Goal: Task Accomplishment & Management: Manage account settings

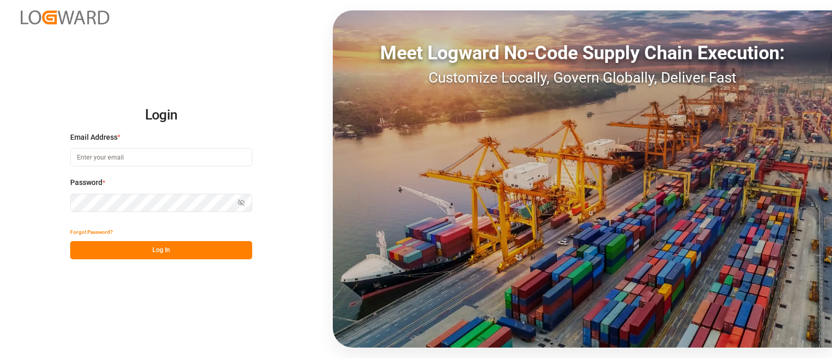
click at [234, 158] on input at bounding box center [161, 157] width 182 height 18
type input "[PERSON_NAME][EMAIL_ADDRESS][PERSON_NAME][DOMAIN_NAME]"
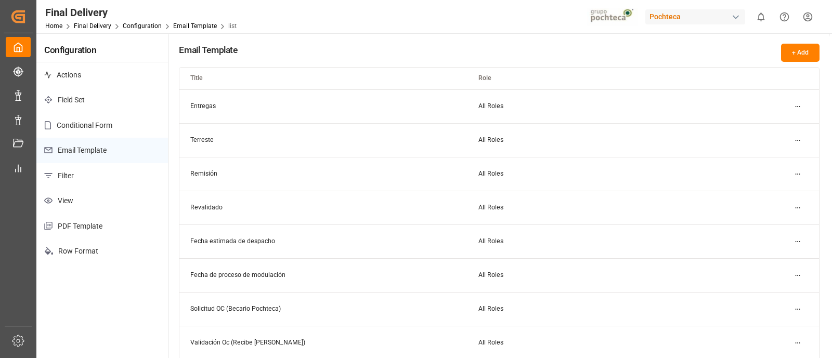
click at [797, 44] on button "+ Add" at bounding box center [800, 53] width 38 height 18
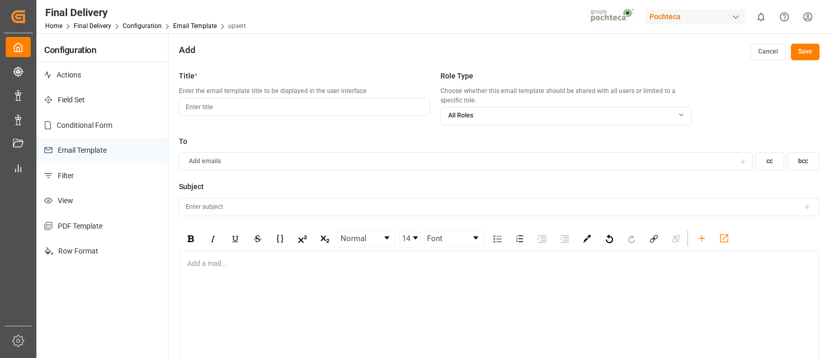
click at [404, 108] on input at bounding box center [304, 107] width 251 height 18
type input "Pedimento Pagado"
click at [414, 155] on button "Add emails" at bounding box center [466, 161] width 574 height 18
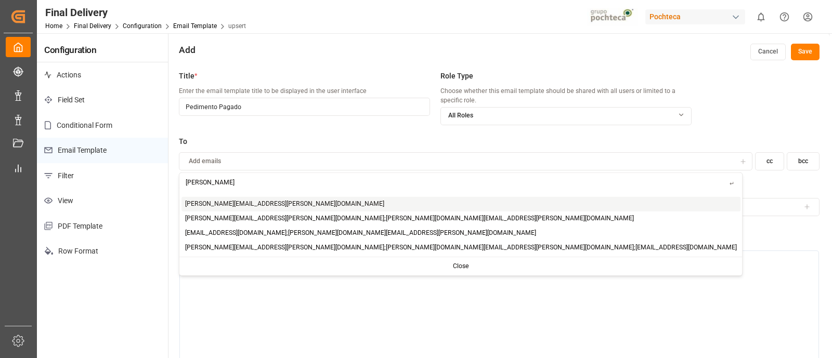
type input "[PERSON_NAME]"
click at [295, 200] on div "[PERSON_NAME][EMAIL_ADDRESS][PERSON_NAME][DOMAIN_NAME]" at bounding box center [461, 204] width 559 height 15
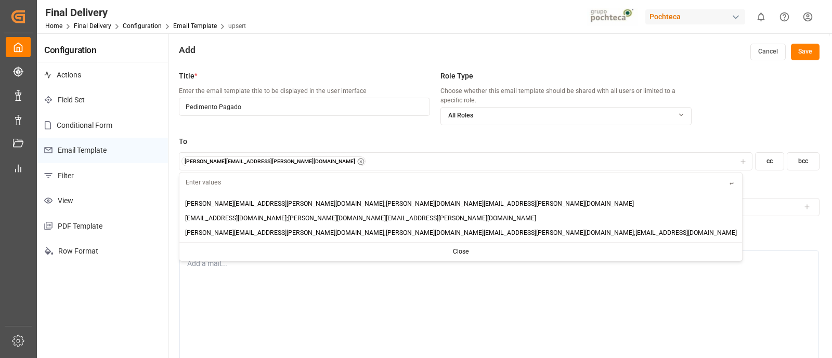
click at [475, 157] on div "[PERSON_NAME][EMAIL_ADDRESS][PERSON_NAME][DOMAIN_NAME]" at bounding box center [466, 162] width 569 height 10
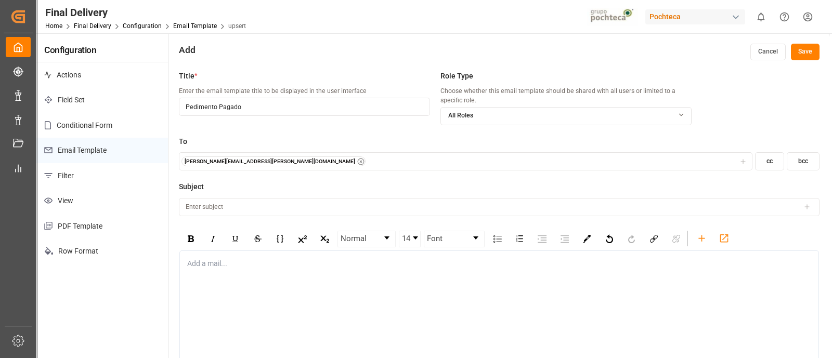
click at [767, 157] on button "cc" at bounding box center [769, 161] width 29 height 18
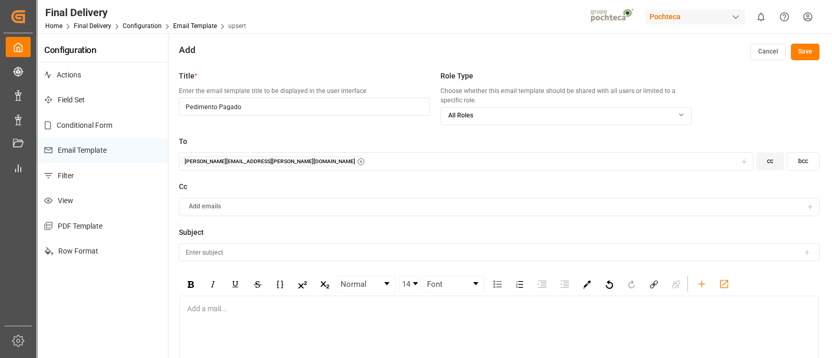
click at [807, 157] on button "bcc" at bounding box center [803, 161] width 33 height 18
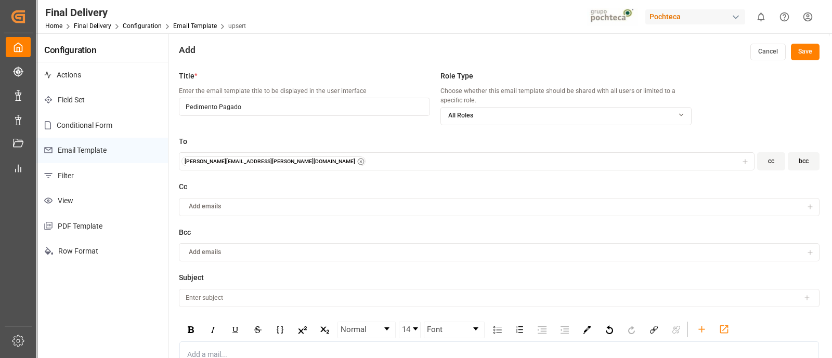
click at [429, 252] on div "Add emails" at bounding box center [493, 252] width 622 height 9
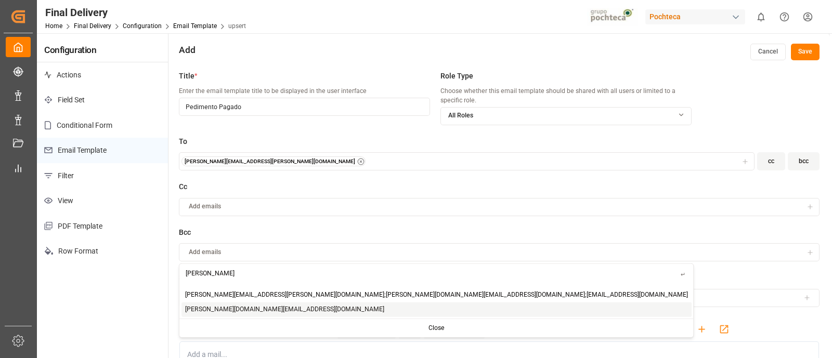
type input "[PERSON_NAME]"
click at [279, 306] on div "[PERSON_NAME][DOMAIN_NAME][EMAIL_ADDRESS][DOMAIN_NAME]" at bounding box center [437, 309] width 510 height 15
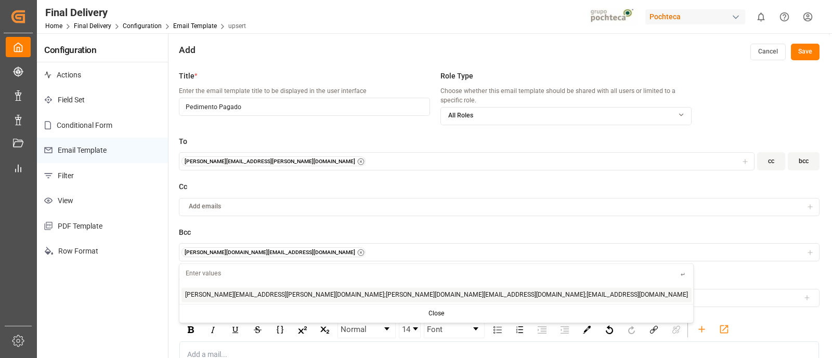
click at [358, 159] on circle "button" at bounding box center [361, 162] width 6 height 6
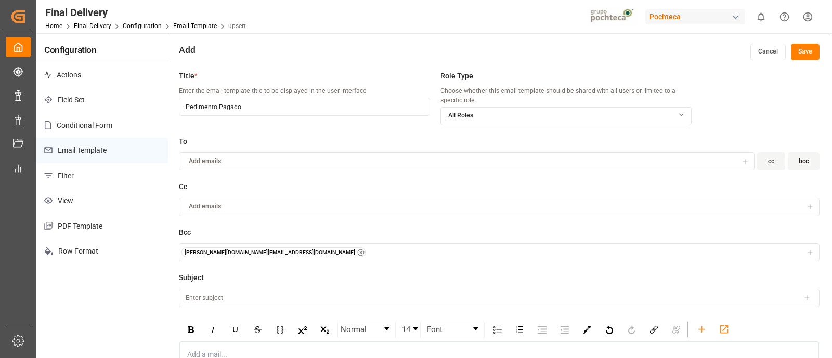
click at [295, 249] on div "[PERSON_NAME][DOMAIN_NAME][EMAIL_ADDRESS][DOMAIN_NAME]" at bounding box center [500, 253] width 636 height 10
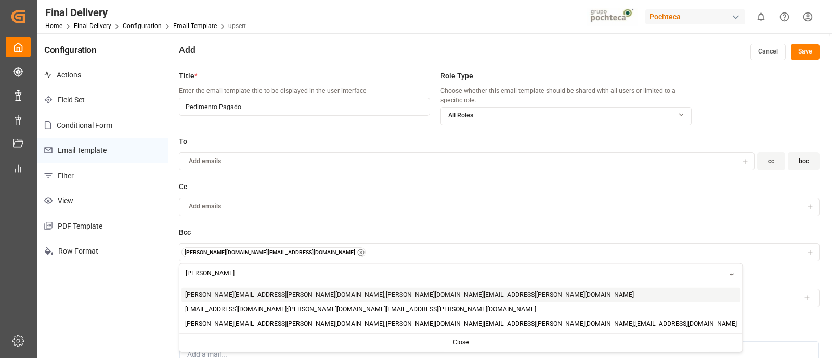
type input "[PERSON_NAME]"
click at [332, 251] on div "[PERSON_NAME][DOMAIN_NAME][EMAIL_ADDRESS][DOMAIN_NAME]" at bounding box center [500, 253] width 636 height 10
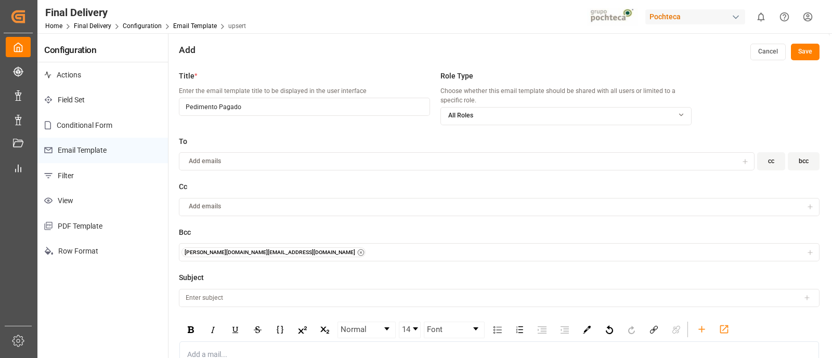
click at [332, 251] on div "[PERSON_NAME][DOMAIN_NAME][EMAIL_ADDRESS][DOMAIN_NAME]" at bounding box center [500, 253] width 636 height 10
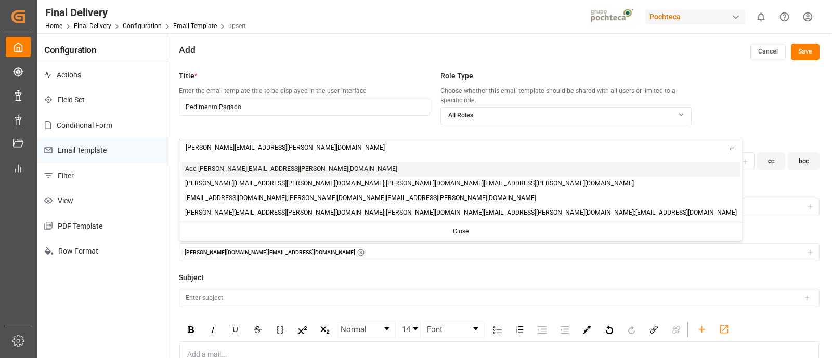
type input "[PERSON_NAME][EMAIL_ADDRESS][PERSON_NAME][DOMAIN_NAME]"
click at [264, 169] on span "Add [PERSON_NAME][EMAIL_ADDRESS][PERSON_NAME][DOMAIN_NAME]" at bounding box center [291, 169] width 212 height 9
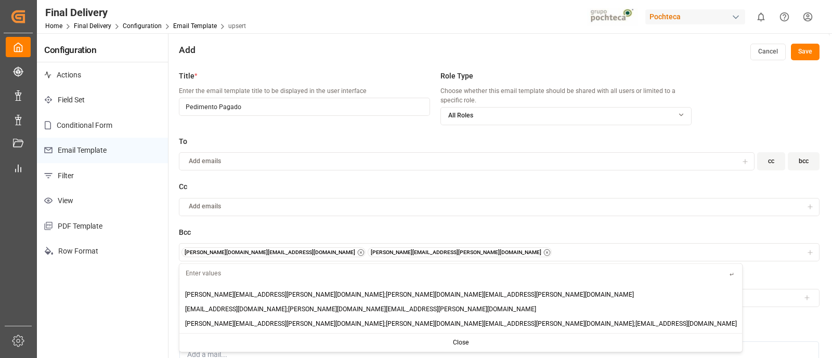
click at [338, 154] on button "Add emails" at bounding box center [467, 161] width 576 height 18
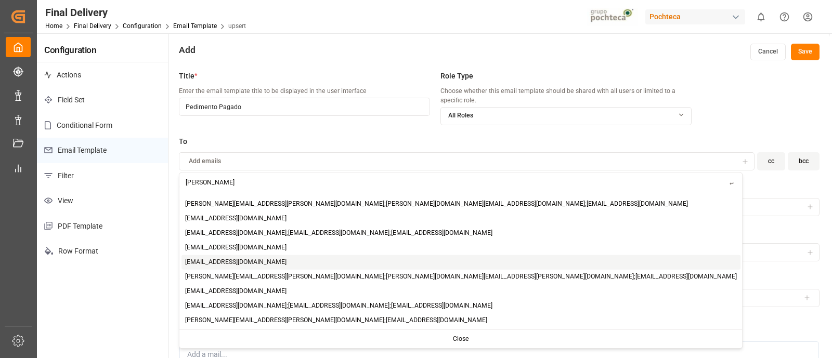
type input "[PERSON_NAME]"
click at [239, 259] on span "[EMAIL_ADDRESS][DOMAIN_NAME]" at bounding box center [235, 261] width 101 height 9
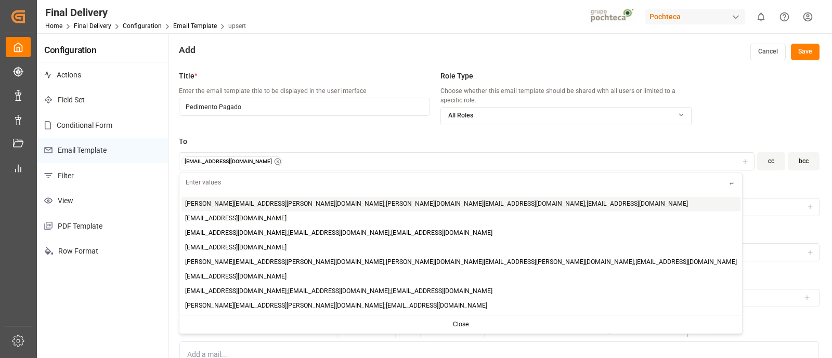
click at [398, 135] on div "Title * Enter the email template title to be displayed in the user interface Pe…" at bounding box center [304, 104] width 251 height 66
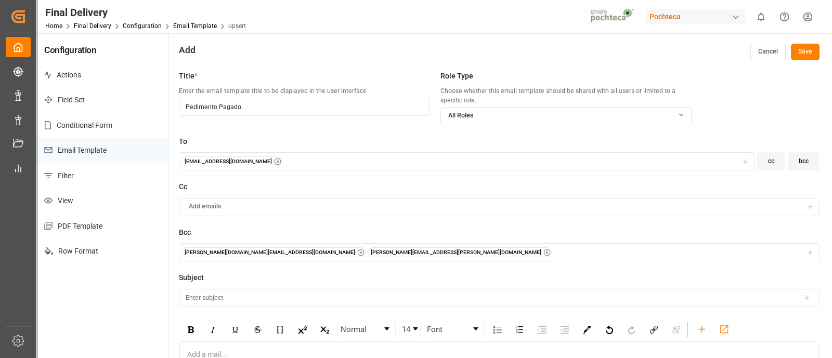
click at [399, 154] on button "[EMAIL_ADDRESS][DOMAIN_NAME]" at bounding box center [467, 161] width 576 height 18
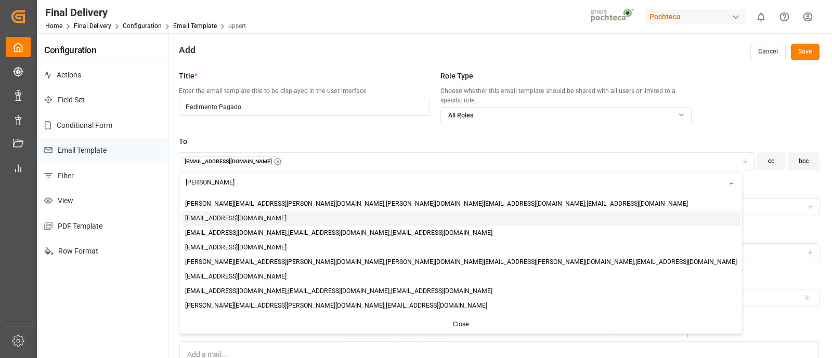
type input "[PERSON_NAME]"
click at [255, 217] on span "[EMAIL_ADDRESS][DOMAIN_NAME]" at bounding box center [235, 218] width 101 height 9
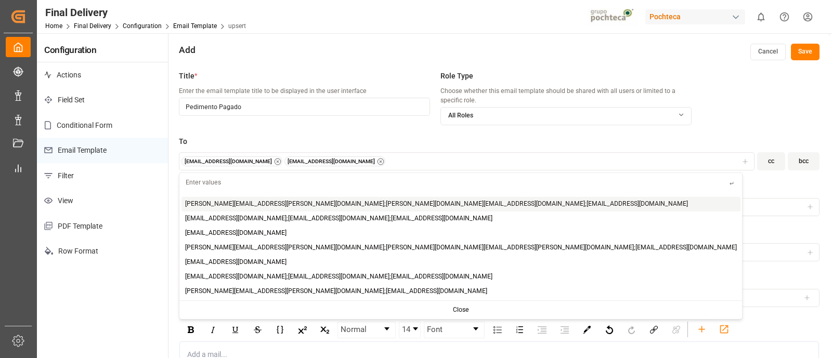
click at [359, 161] on div "[EMAIL_ADDRESS][DOMAIN_NAME] [EMAIL_ADDRESS][DOMAIN_NAME]" at bounding box center [467, 162] width 571 height 10
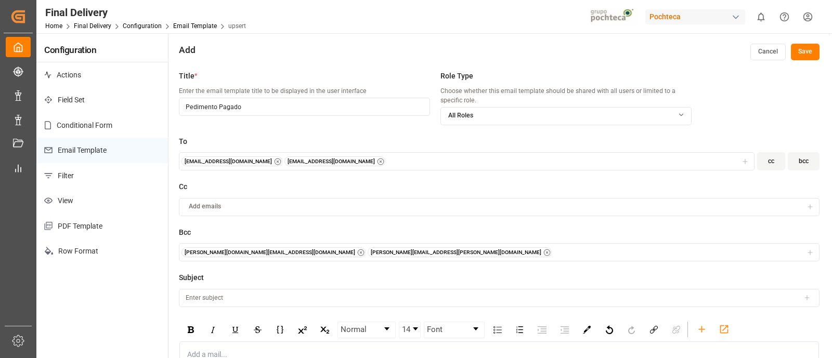
click at [359, 161] on div "[EMAIL_ADDRESS][DOMAIN_NAME] [EMAIL_ADDRESS][DOMAIN_NAME]" at bounding box center [467, 162] width 571 height 10
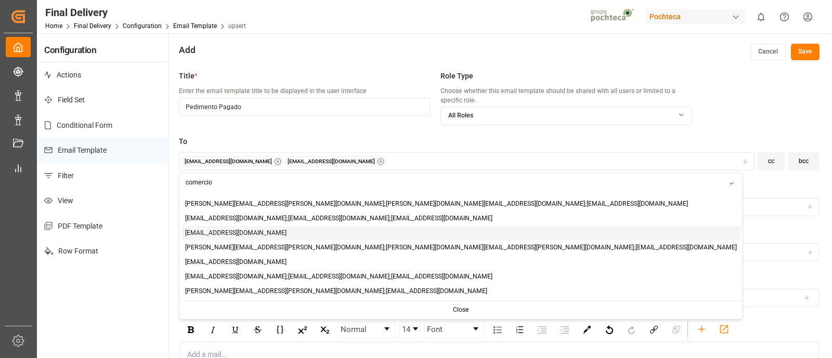
type input "comercio"
click at [265, 228] on div "[EMAIL_ADDRESS][DOMAIN_NAME]" at bounding box center [461, 233] width 559 height 15
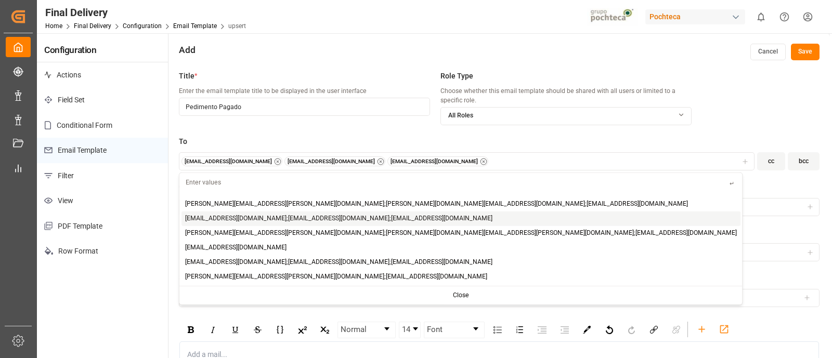
click at [393, 132] on div "Title * Enter the email template title to be displayed in the user interface Pe…" at bounding box center [304, 104] width 251 height 66
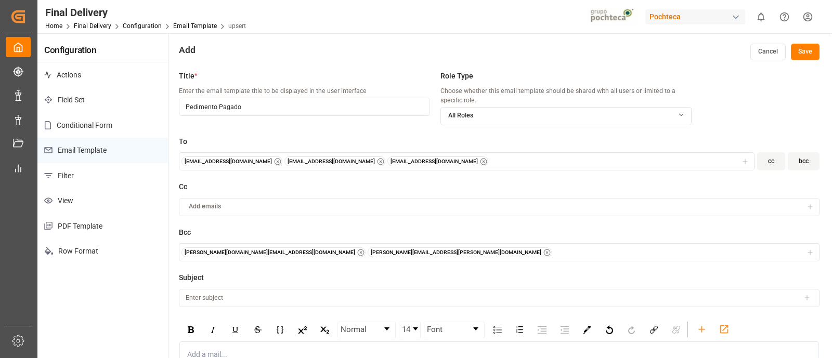
scroll to position [73, 0]
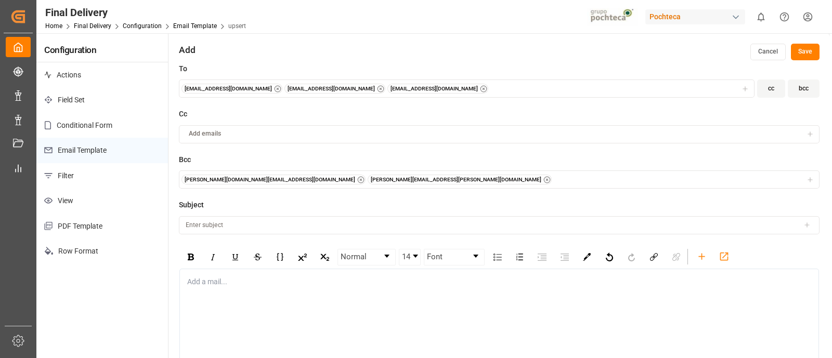
click at [372, 225] on input at bounding box center [499, 225] width 641 height 18
type input "Notificación Pedimento Pagado || PO"
click at [806, 225] on icon at bounding box center [807, 225] width 7 height 7
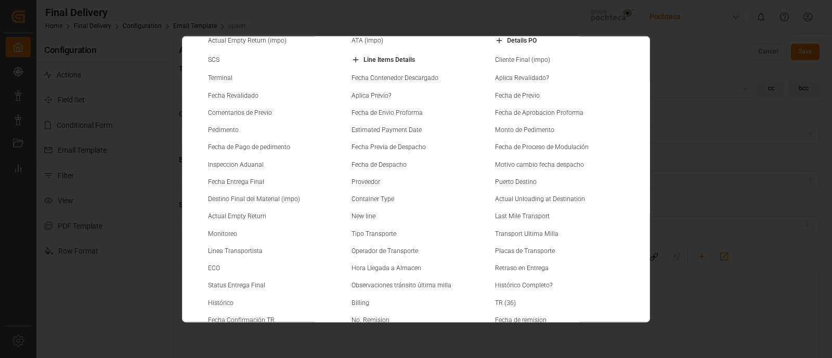
scroll to position [0, 0]
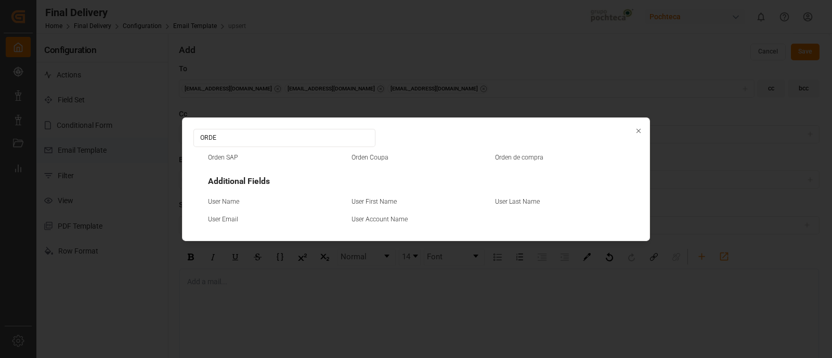
type input "ORDE"
click at [527, 158] on small "Orden de compra" at bounding box center [519, 157] width 48 height 6
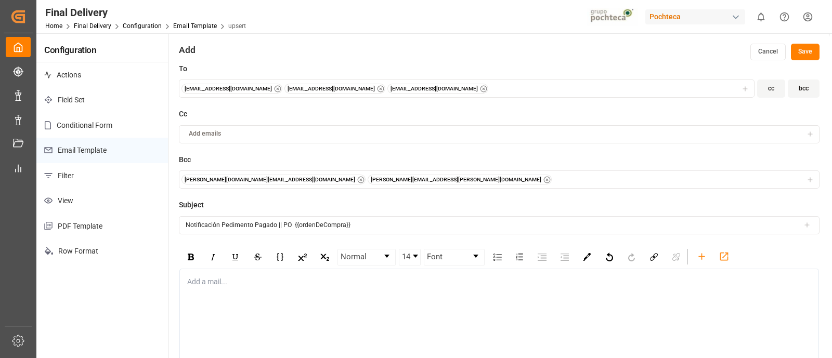
click at [423, 222] on input "Notificación Pedimento Pagado || PO {{ordenDeCompra}}" at bounding box center [499, 225] width 641 height 18
click at [807, 226] on icon at bounding box center [807, 225] width 7 height 7
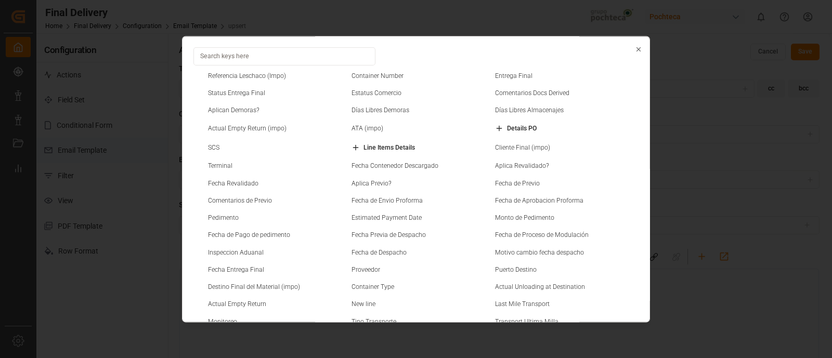
click at [392, 76] on small "Container Number" at bounding box center [378, 76] width 52 height 6
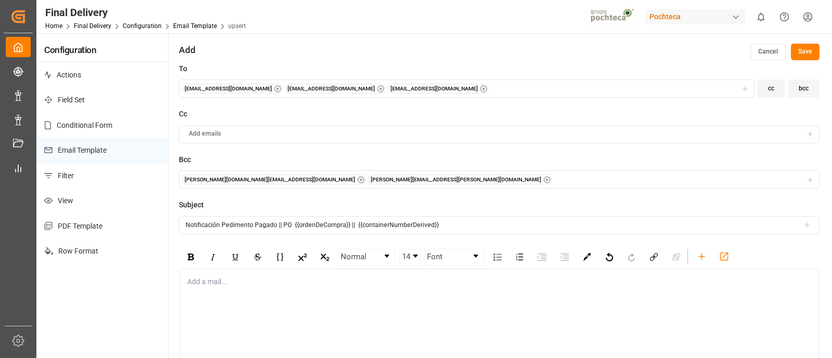
click at [354, 223] on input "Notificación Pedimento Pagado || PO {{ordenDeCompra}} || {{containerNumberDeriv…" at bounding box center [499, 225] width 641 height 18
click at [479, 234] on div "Subject Notificación Pedimento Pagado || PO {{ordenDeCompra}} || Container {{co…" at bounding box center [499, 223] width 641 height 46
click at [479, 224] on input "Notificación Pedimento Pagado || PO {{ordenDeCompra}} || Container {{containerN…" at bounding box center [499, 225] width 641 height 18
click at [806, 225] on icon at bounding box center [807, 225] width 4 height 0
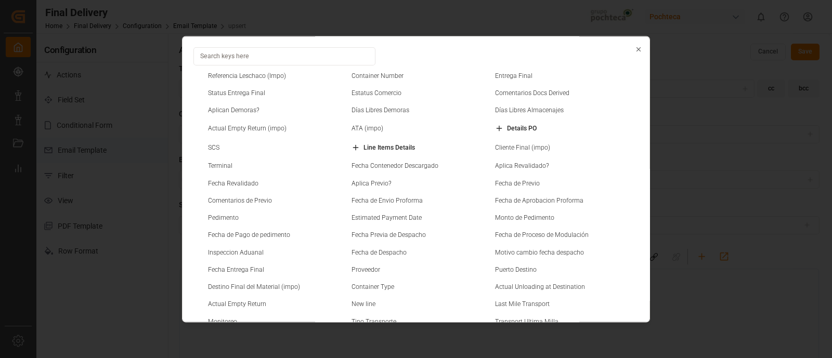
click at [268, 76] on small "Referencia Leschaco (Impo)" at bounding box center [247, 76] width 78 height 6
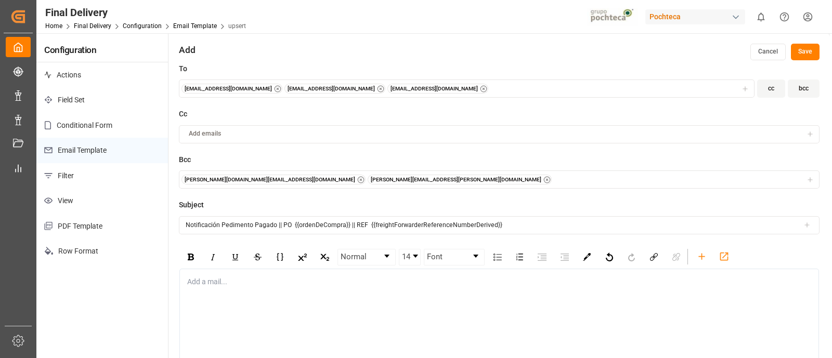
click at [525, 217] on input "Notificación Pedimento Pagado || PO {{ordenDeCompra}} || REF {{freightForwarder…" at bounding box center [499, 225] width 641 height 18
click at [504, 227] on input "Notificación Pedimento Pagado || PO {{ordenDeCompra}} || REF {{freightForwarder…" at bounding box center [499, 225] width 641 height 18
click at [790, 227] on input "Notificación Pedimento Pagado || PO {{ordenDeCompra}} || REF {{freightForwarder…" at bounding box center [499, 225] width 641 height 18
click at [804, 225] on icon at bounding box center [807, 225] width 7 height 7
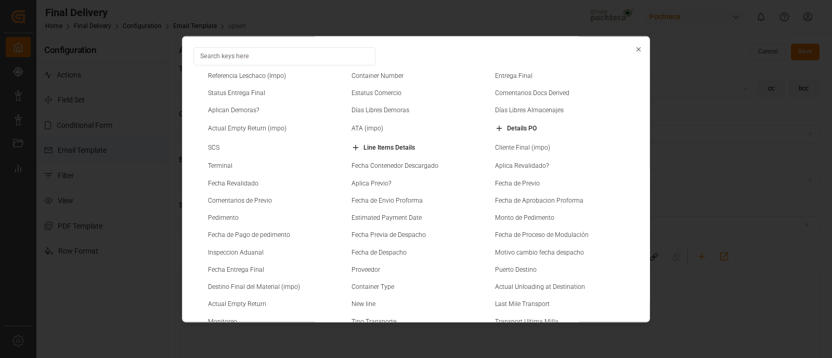
click at [368, 77] on small "Container Number" at bounding box center [378, 76] width 52 height 6
type input "Notificación Pedimento Pagado || PO {{ordenDeCompra}} || REF {{freightForwarder…"
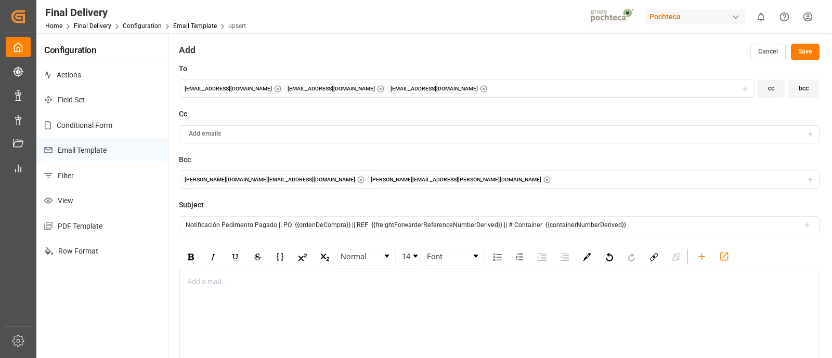
click at [216, 284] on div "rdw-editor" at bounding box center [500, 282] width 624 height 11
click at [705, 254] on icon "rdw-toolbar" at bounding box center [702, 256] width 11 height 11
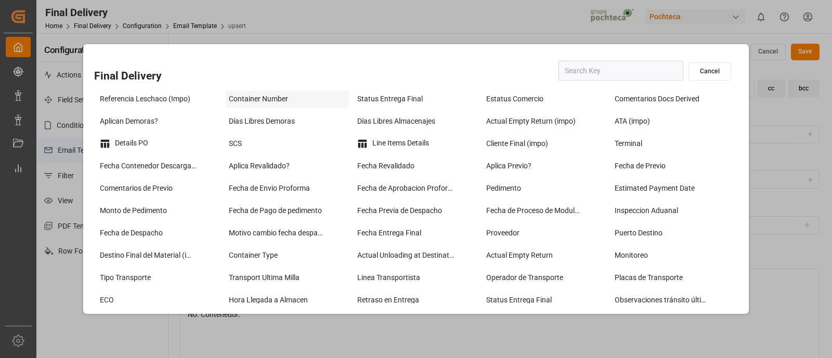
click at [273, 101] on div "Container Number" at bounding box center [288, 99] width 124 height 17
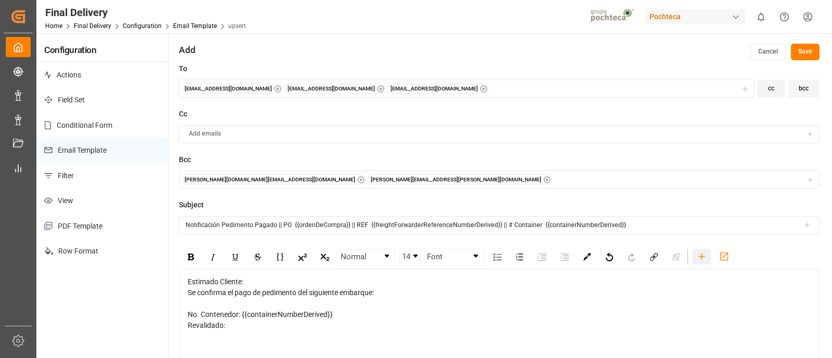
click at [701, 261] on div "rdw-toolbar" at bounding box center [702, 257] width 18 height 16
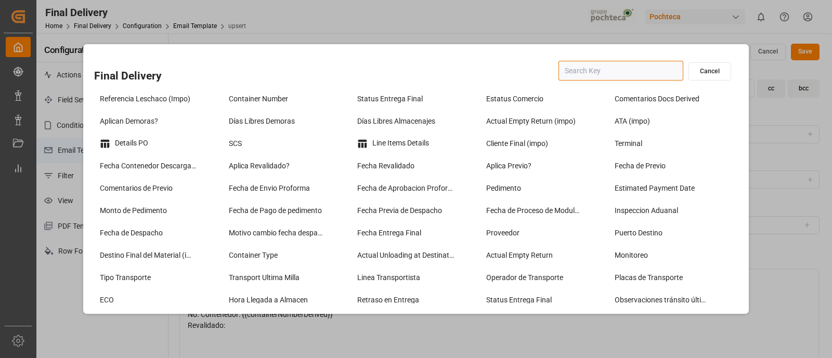
click at [564, 72] on input "text" at bounding box center [621, 71] width 125 height 20
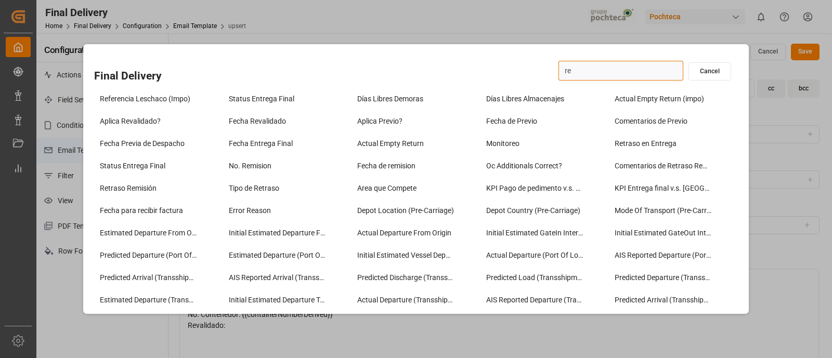
type input "rev"
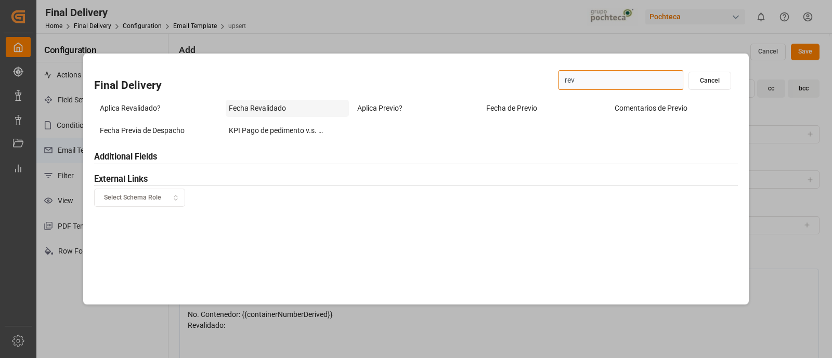
click at [297, 110] on div "Fecha Revalidado" at bounding box center [288, 108] width 124 height 17
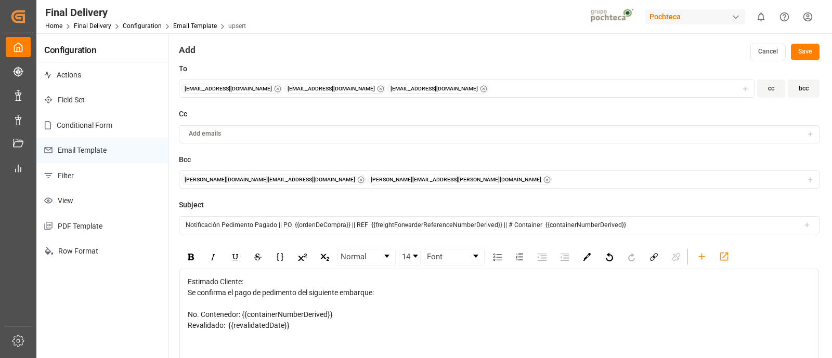
click at [189, 324] on span "Revalidado: {{revalidatedDate}}" at bounding box center [239, 325] width 102 height 8
click at [354, 321] on div "Fecha de Revalidado: {{revalidatedDate}}" at bounding box center [500, 325] width 624 height 11
click at [405, 328] on div "Fecha de Revalidado: {{revalidatedDate}}" at bounding box center [500, 325] width 624 height 11
click at [385, 334] on div "rdw-editor" at bounding box center [500, 336] width 624 height 11
click at [698, 257] on icon "rdw-toolbar" at bounding box center [702, 256] width 11 height 11
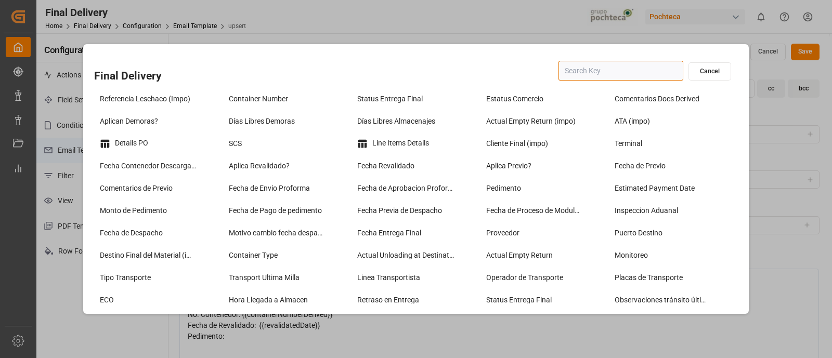
click at [601, 71] on input "text" at bounding box center [621, 71] width 125 height 20
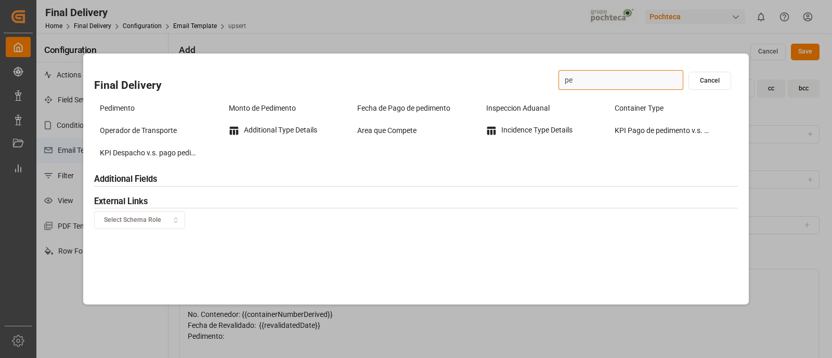
type input "ped"
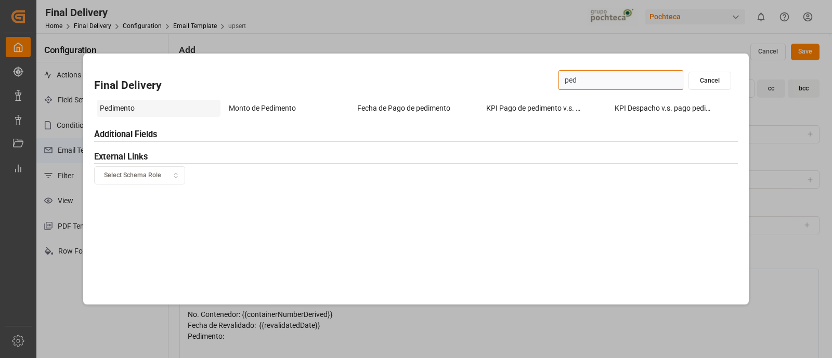
click at [139, 105] on div "Pedimento" at bounding box center [159, 108] width 124 height 17
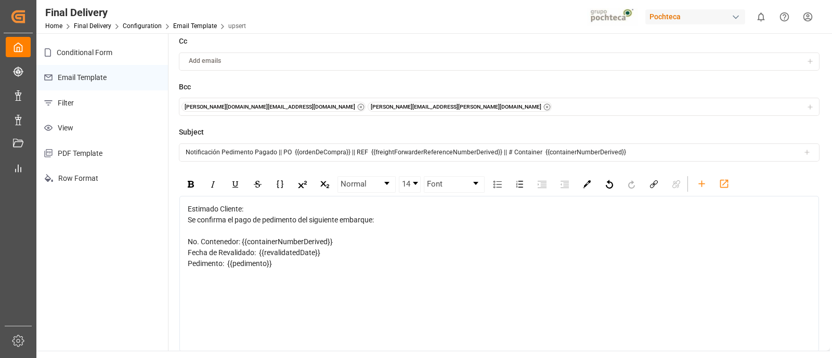
scroll to position [73, 0]
click at [288, 264] on div "Pedimento: {{pedimento}}" at bounding box center [500, 263] width 624 height 11
click at [214, 272] on span "Fecha pago pedimento:" at bounding box center [225, 274] width 75 height 8
click at [233, 273] on span "Fecha Pago pedimento:" at bounding box center [226, 274] width 76 height 8
click at [276, 273] on div "Fecha Pago Pedimento:" at bounding box center [500, 274] width 624 height 11
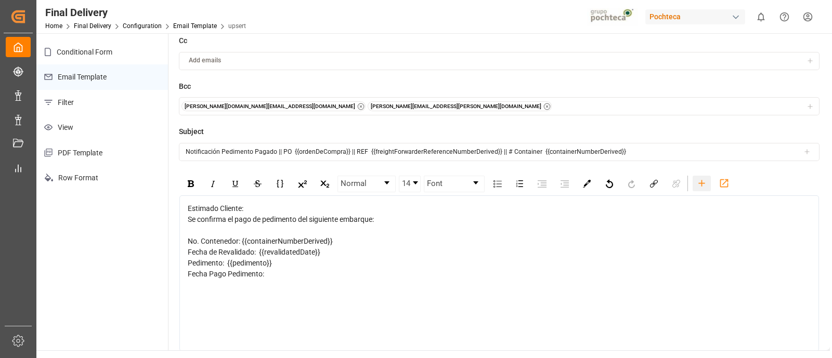
click at [698, 184] on icon "rdw-toolbar" at bounding box center [702, 183] width 11 height 11
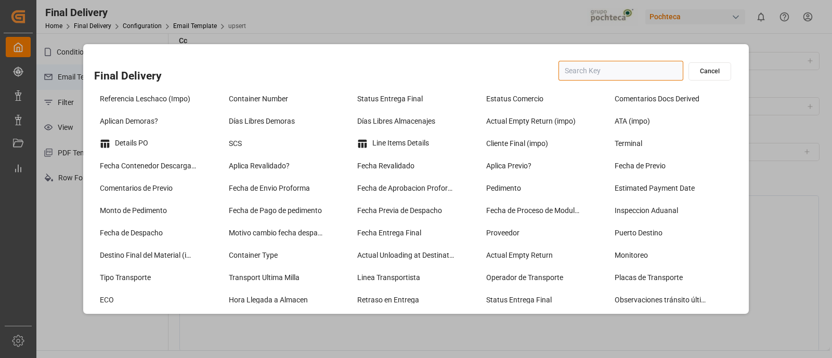
click at [588, 77] on input "text" at bounding box center [621, 71] width 125 height 20
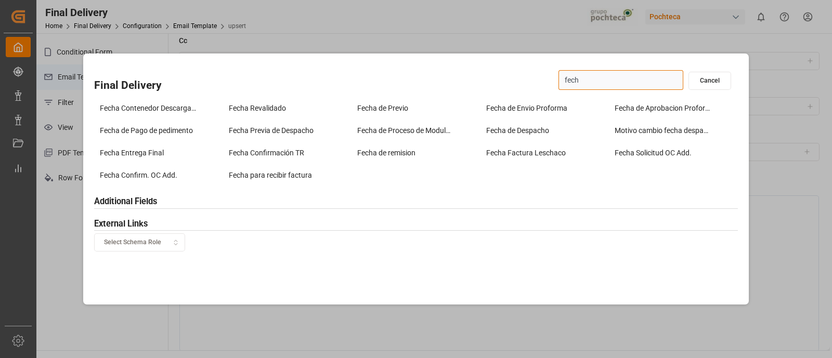
type input "fecha"
click at [141, 135] on div "Fecha de Pago de pedimento" at bounding box center [159, 130] width 124 height 17
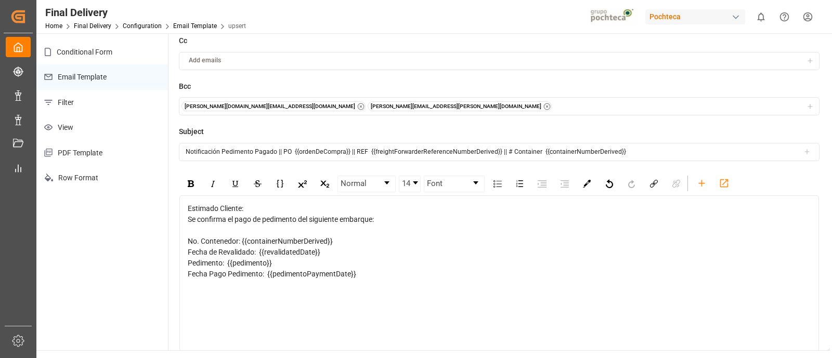
click at [377, 273] on div "Fecha Pago Pedimento: {{pedimentoPaymentDate}}" at bounding box center [500, 274] width 624 height 11
click at [702, 180] on icon "rdw-toolbar" at bounding box center [702, 183] width 6 height 6
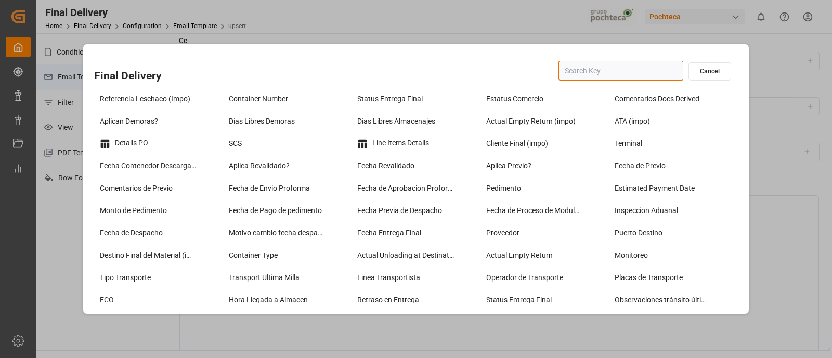
click at [567, 74] on input "text" at bounding box center [621, 71] width 125 height 20
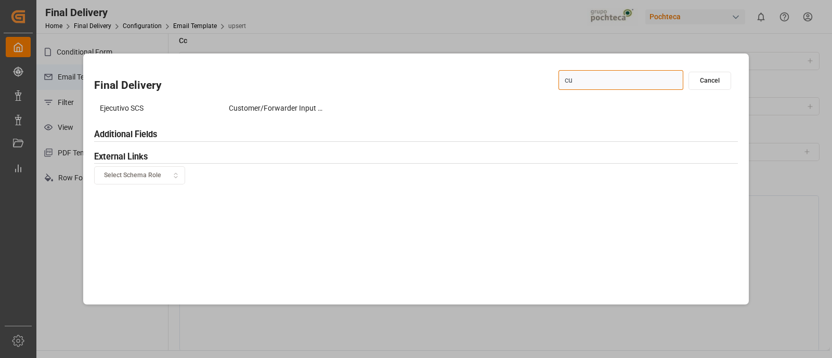
type input "c"
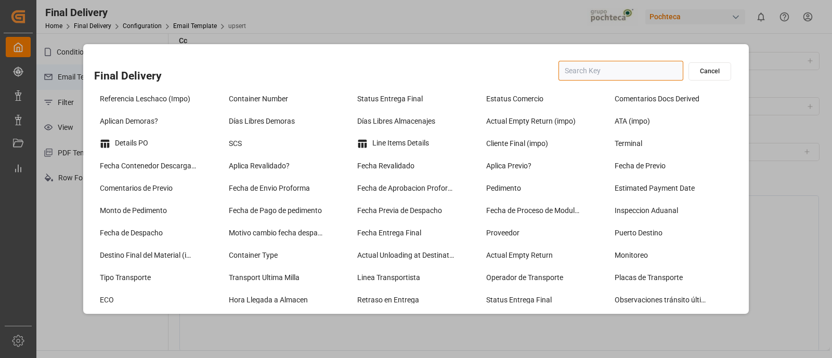
click at [710, 74] on button "Cancel" at bounding box center [710, 71] width 43 height 18
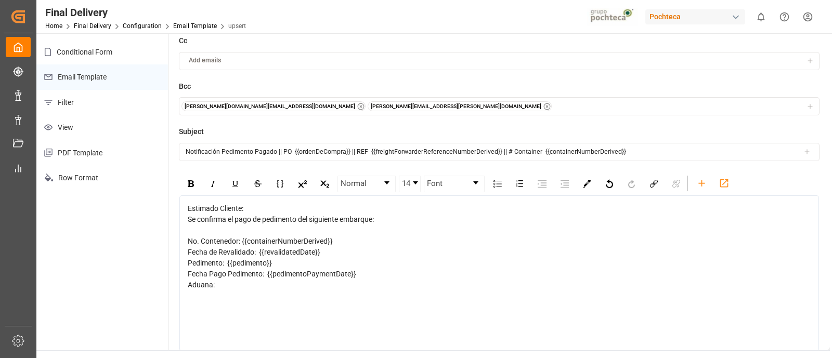
click at [251, 286] on div "Aduana:" at bounding box center [500, 285] width 624 height 11
click at [698, 182] on icon "rdw-toolbar" at bounding box center [702, 183] width 11 height 11
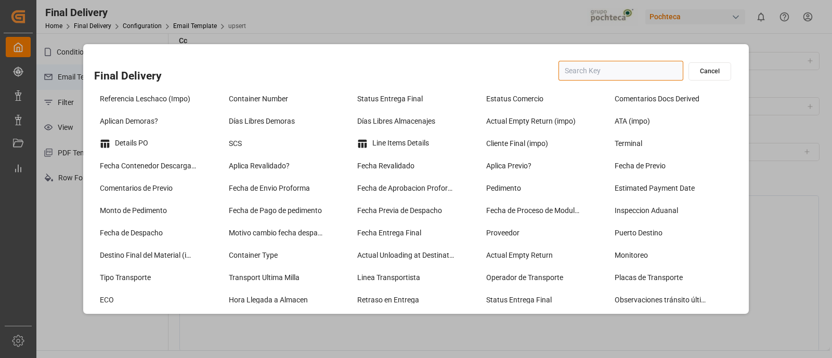
click at [602, 71] on input "text" at bounding box center [621, 71] width 125 height 20
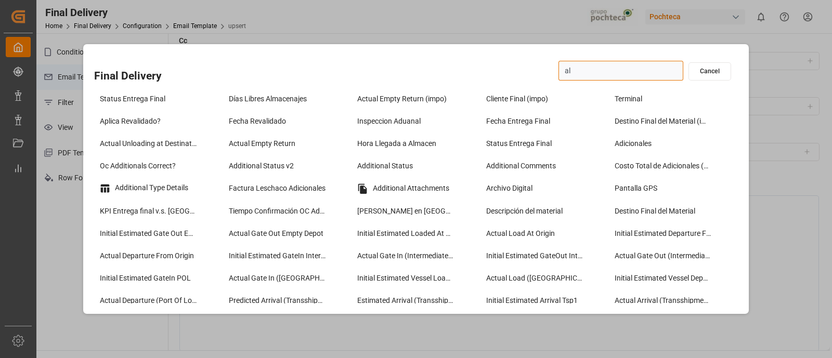
type input "a"
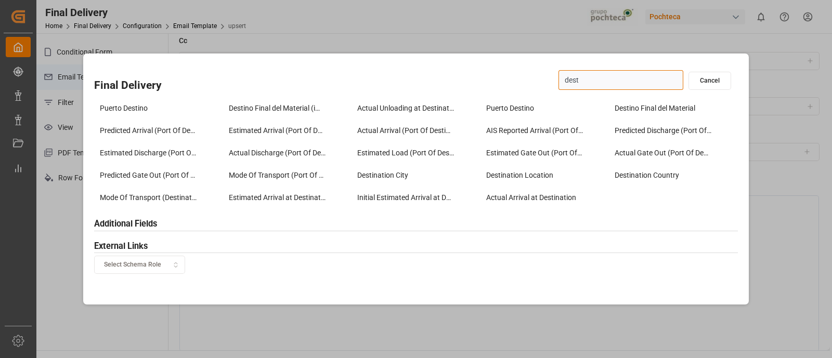
type input "desti"
click at [304, 110] on div "Destino Final del Material (impo)" at bounding box center [288, 108] width 124 height 17
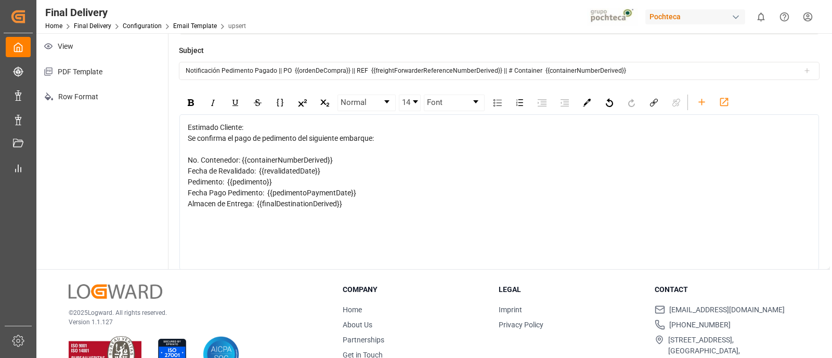
scroll to position [160, 0]
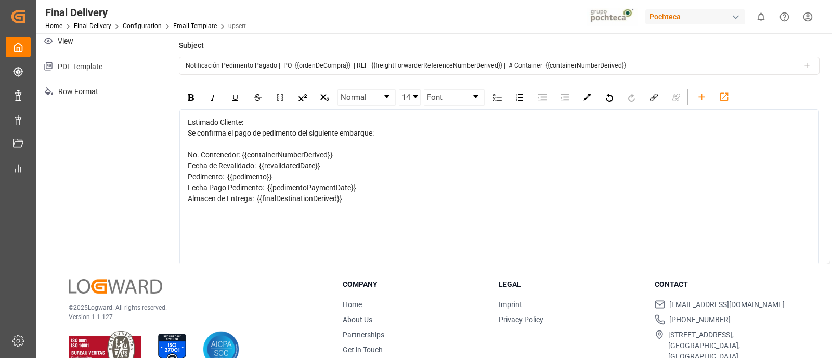
click at [341, 210] on div "Estimado Cliente: Se confirma el pago de pedimento del siguiente embarque: No. …" at bounding box center [499, 187] width 640 height 156
click at [350, 198] on div "Almacen de Entrega: {{finalDestinationDerived}}" at bounding box center [500, 199] width 624 height 11
click at [697, 99] on icon "rdw-toolbar" at bounding box center [702, 97] width 11 height 11
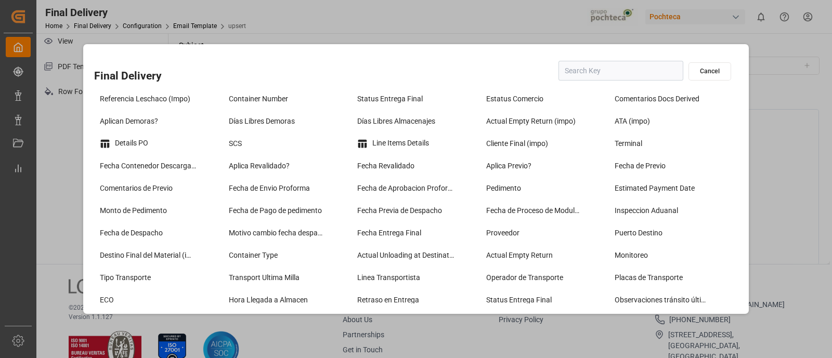
click at [384, 151] on div "Line Items Details" at bounding box center [416, 144] width 129 height 22
click at [386, 145] on div "Line Items Details" at bounding box center [416, 143] width 124 height 17
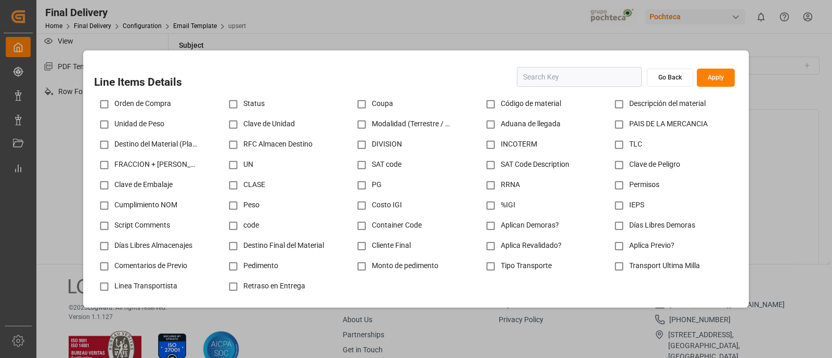
click at [107, 102] on input "checkbox" at bounding box center [104, 104] width 20 height 20
checkbox input "true"
click at [494, 102] on input "checkbox" at bounding box center [491, 104] width 20 height 20
checkbox input "true"
click at [625, 107] on input "checkbox" at bounding box center [619, 104] width 20 height 20
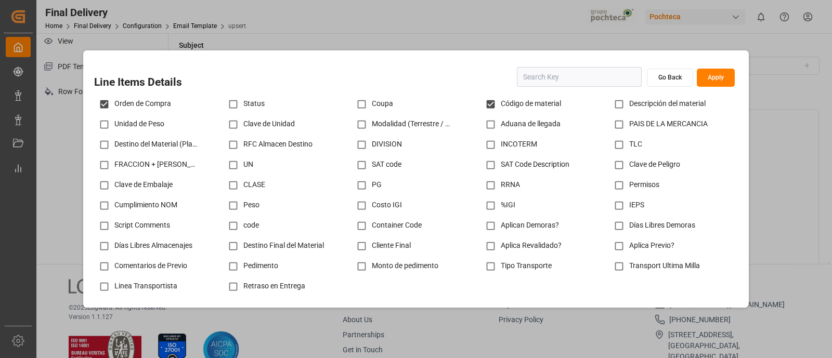
checkbox input "true"
click at [591, 73] on input "text" at bounding box center [579, 77] width 125 height 20
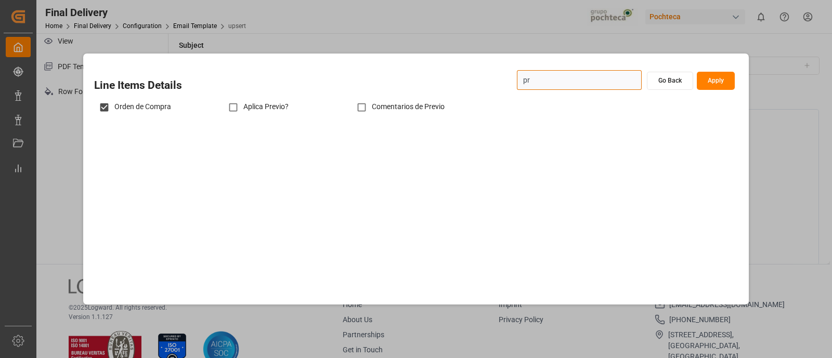
type input "p"
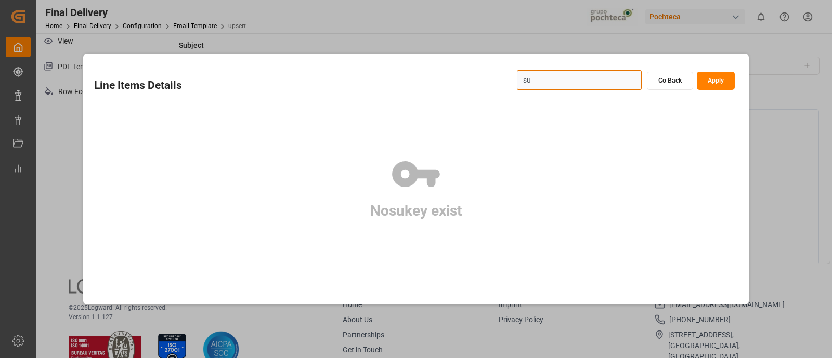
type input "s"
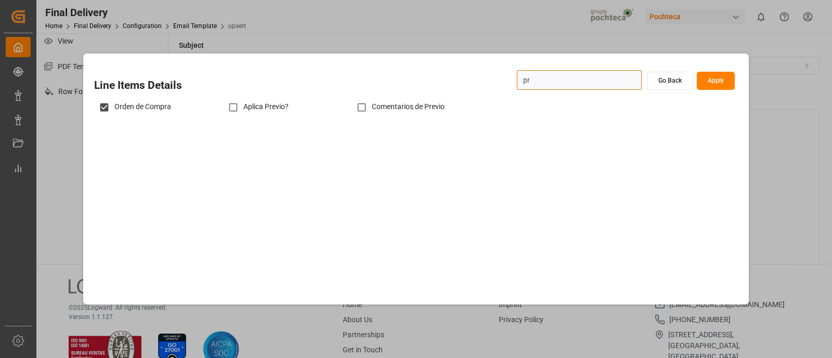
type input "p"
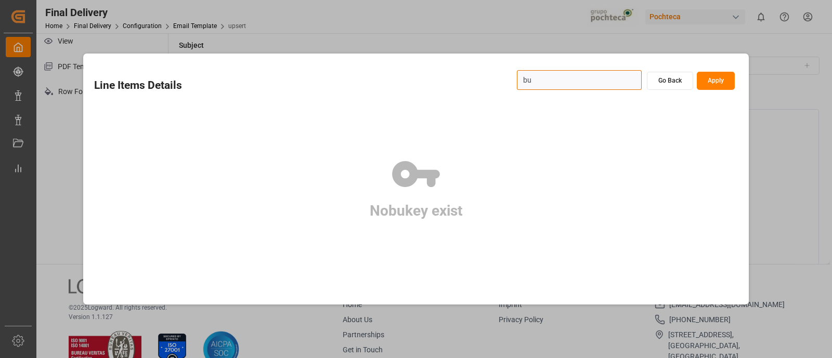
type input "b"
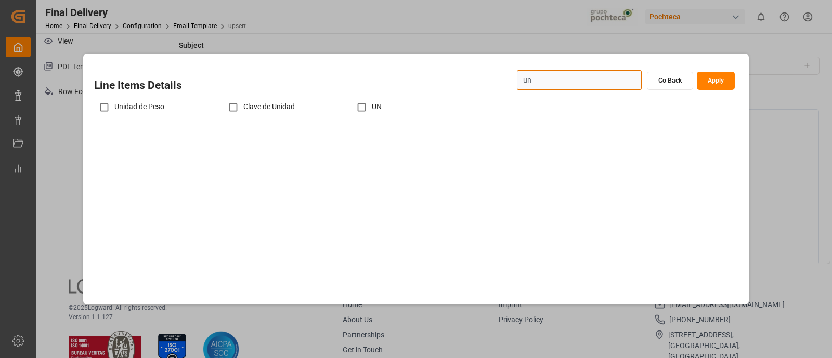
type input "u"
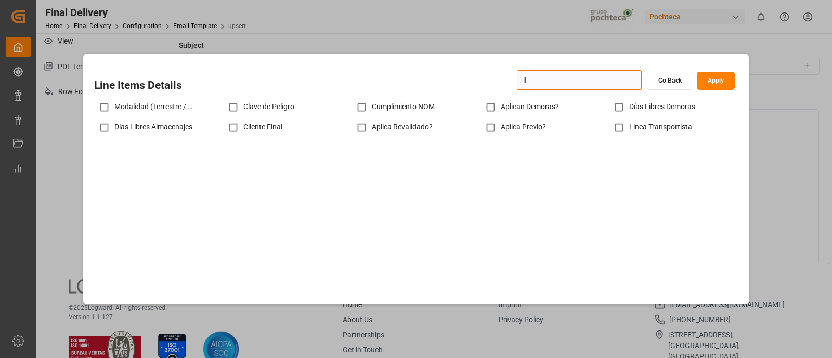
type input "l"
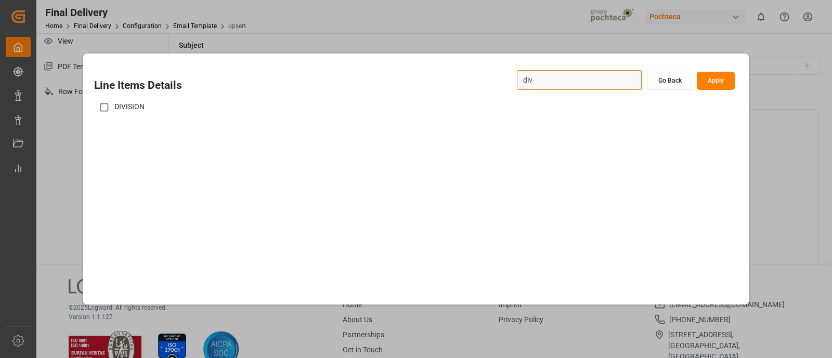
type input "div"
click at [106, 106] on input "checkbox" at bounding box center [104, 107] width 20 height 20
checkbox input "true"
click at [564, 82] on input "div" at bounding box center [579, 80] width 125 height 20
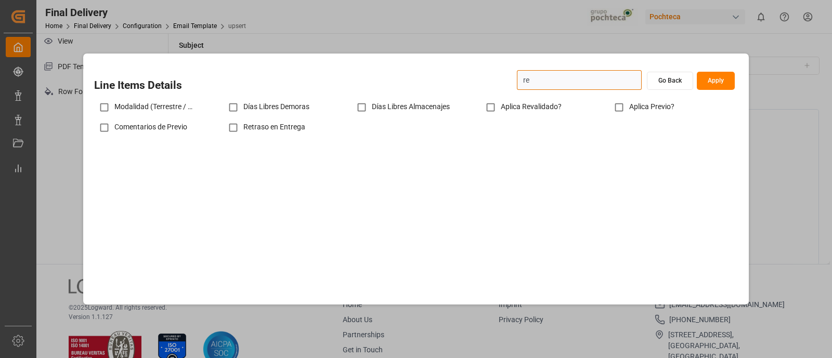
type input "r"
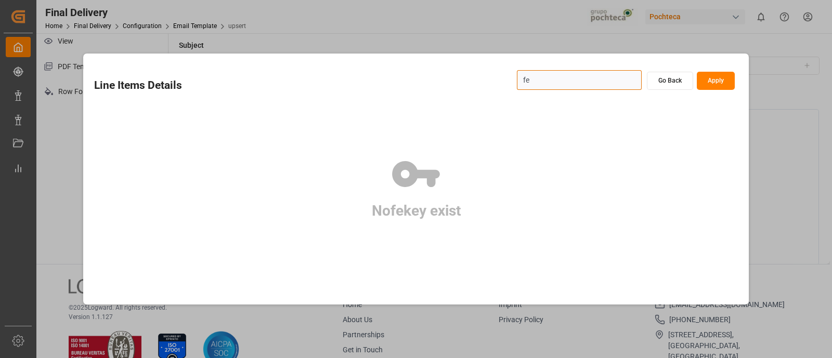
type input "f"
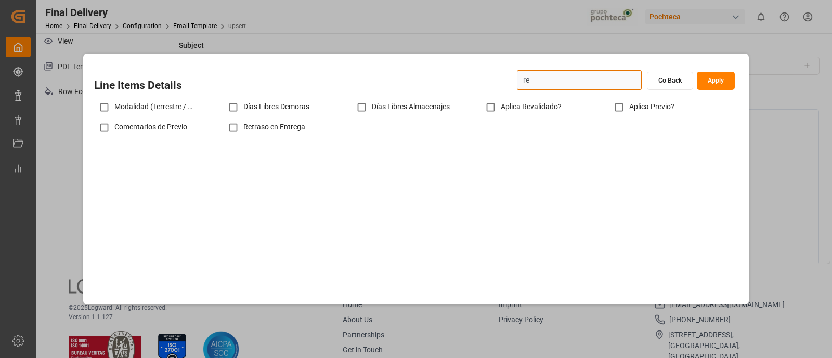
type input "r"
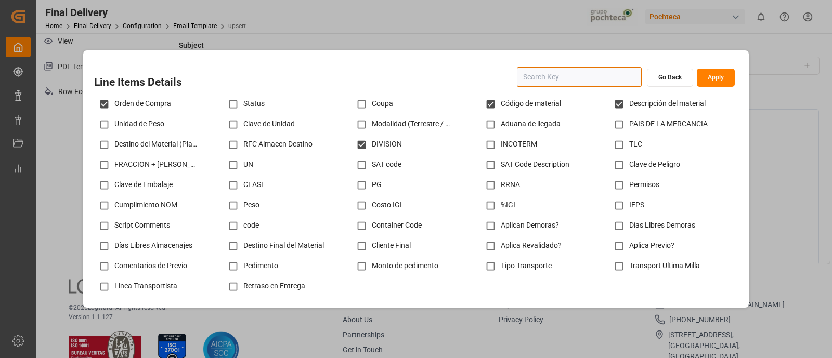
click at [715, 84] on button "Apply" at bounding box center [716, 78] width 38 height 18
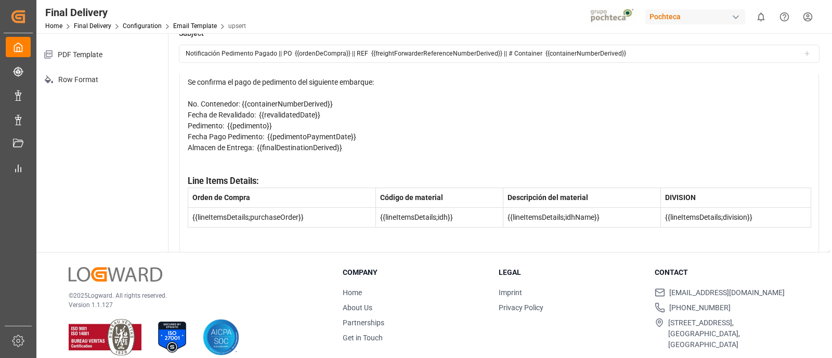
scroll to position [172, 0]
click at [262, 154] on div "rdw-editor" at bounding box center [500, 158] width 624 height 11
click at [341, 101] on div "No. Contenedor: {{containerNumberDerived}}" at bounding box center [500, 104] width 624 height 11
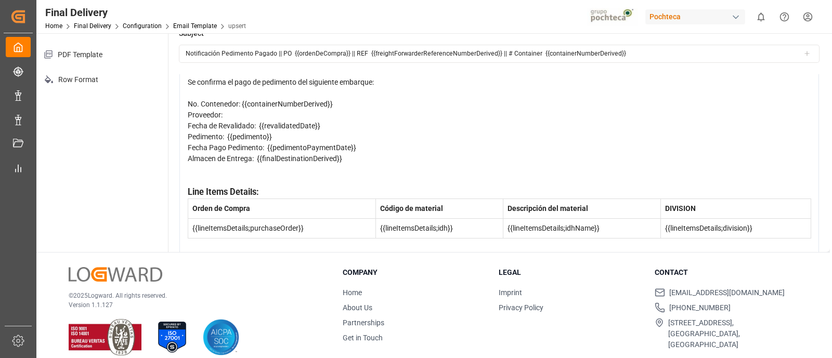
scroll to position [0, 0]
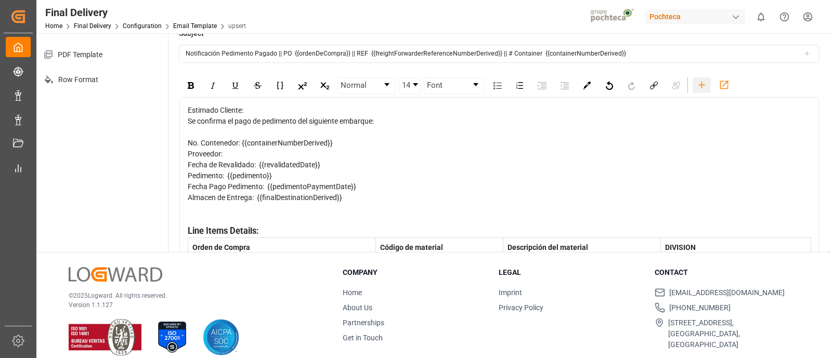
click at [698, 80] on icon "rdw-toolbar" at bounding box center [702, 85] width 11 height 11
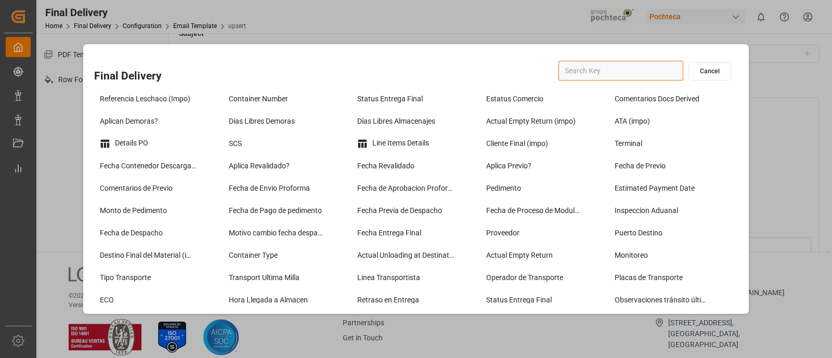
click at [612, 76] on input "text" at bounding box center [621, 71] width 125 height 20
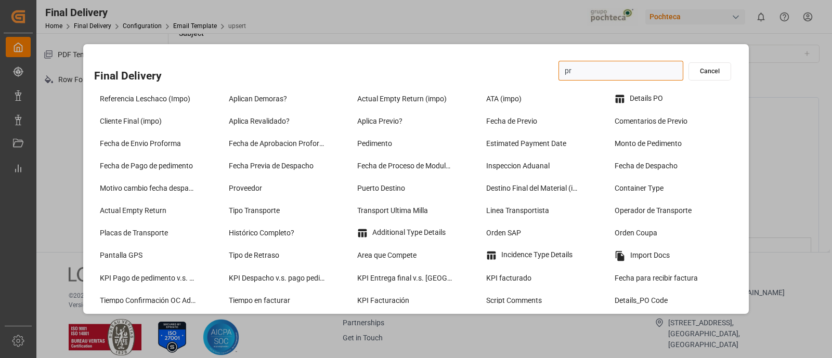
type input "pro"
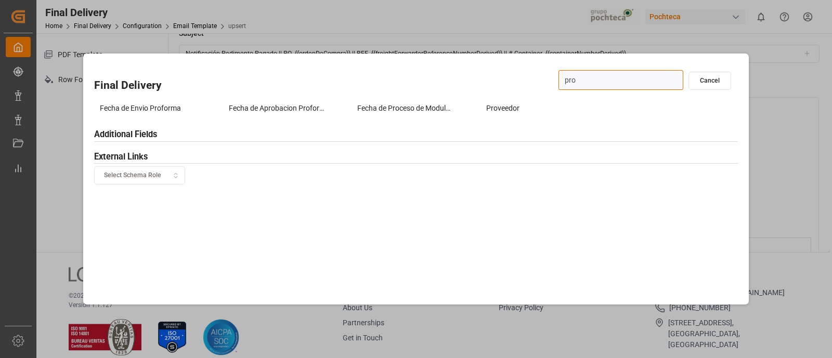
click at [492, 118] on div "Proveedor" at bounding box center [545, 108] width 129 height 22
click at [491, 106] on div "Proveedor" at bounding box center [545, 108] width 124 height 17
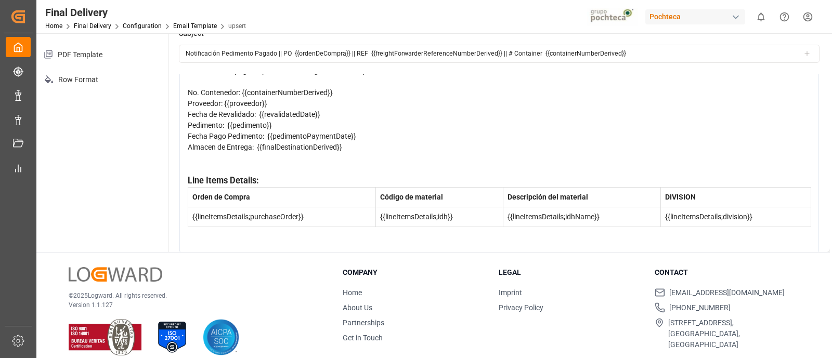
scroll to position [184, 0]
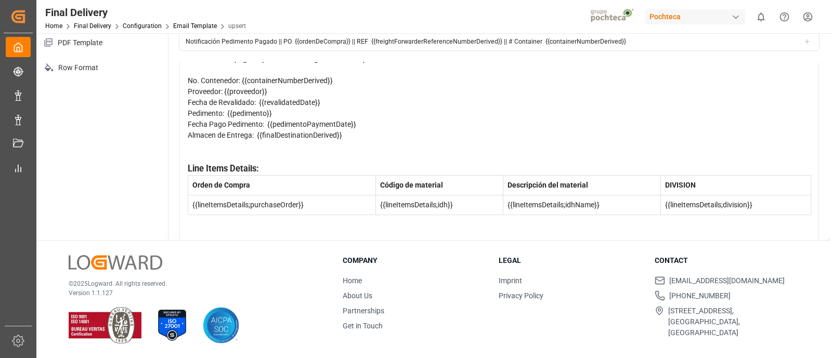
click at [293, 225] on div "rdw-editor" at bounding box center [500, 228] width 624 height 11
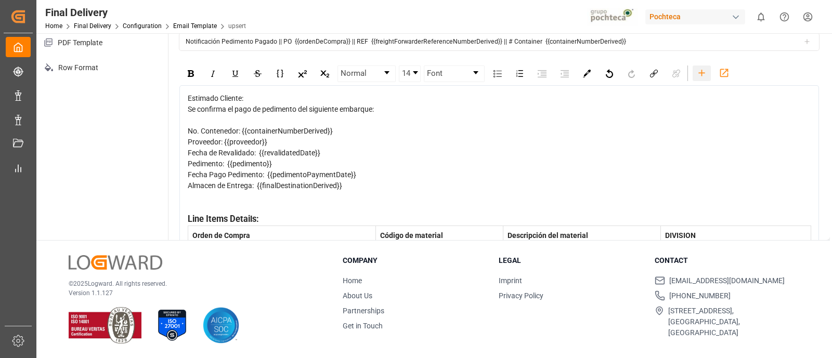
click at [700, 74] on icon "rdw-toolbar" at bounding box center [702, 73] width 11 height 11
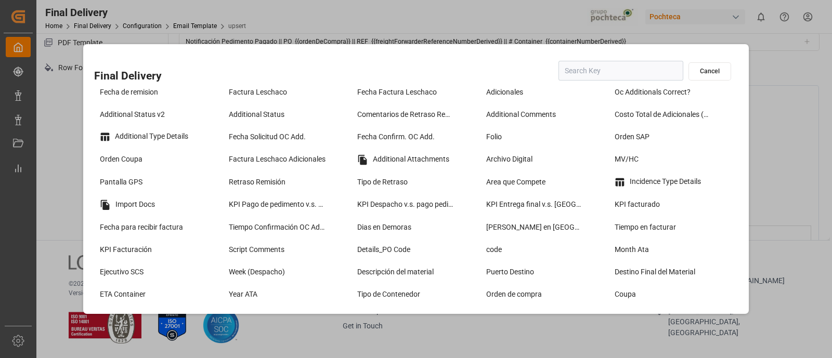
scroll to position [278, 0]
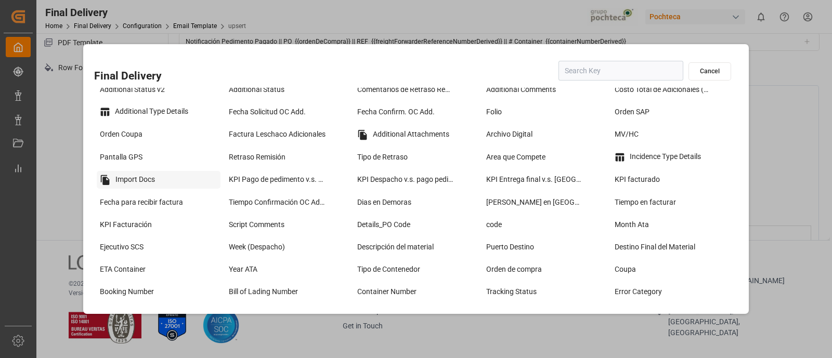
click at [156, 175] on div "Import Docs" at bounding box center [159, 180] width 124 height 18
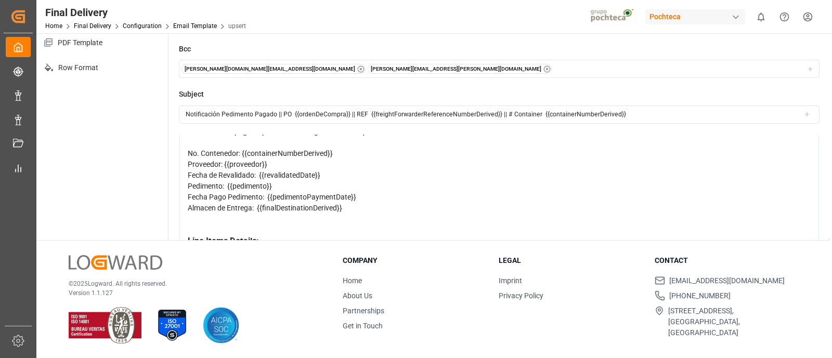
scroll to position [0, 0]
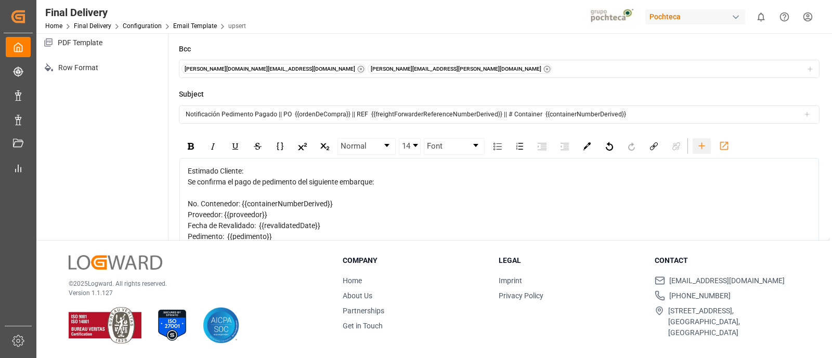
click at [697, 147] on icon "rdw-toolbar" at bounding box center [702, 145] width 11 height 11
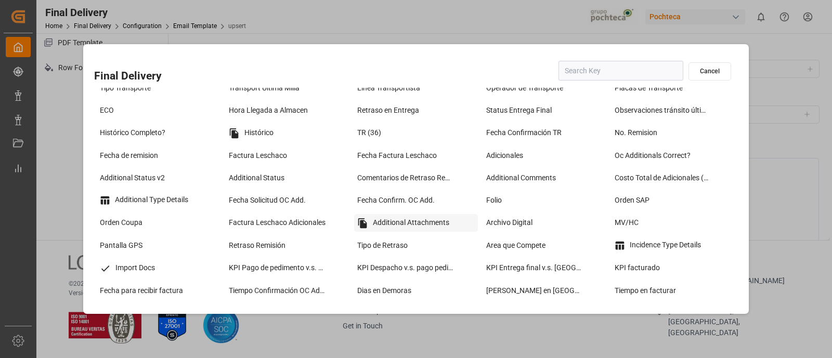
scroll to position [190, 0]
click at [706, 71] on button "Cancel" at bounding box center [710, 71] width 43 height 18
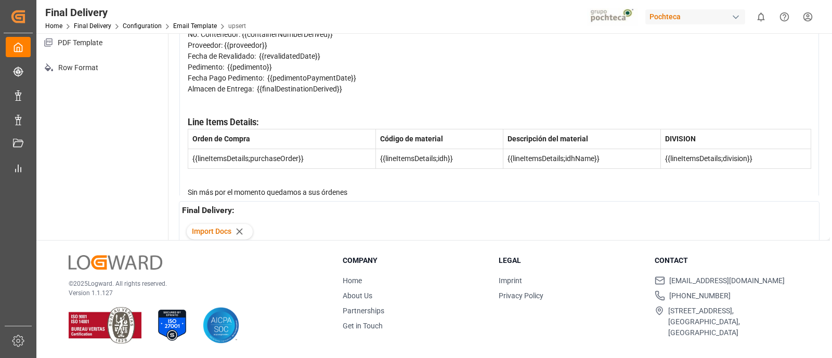
scroll to position [83, 0]
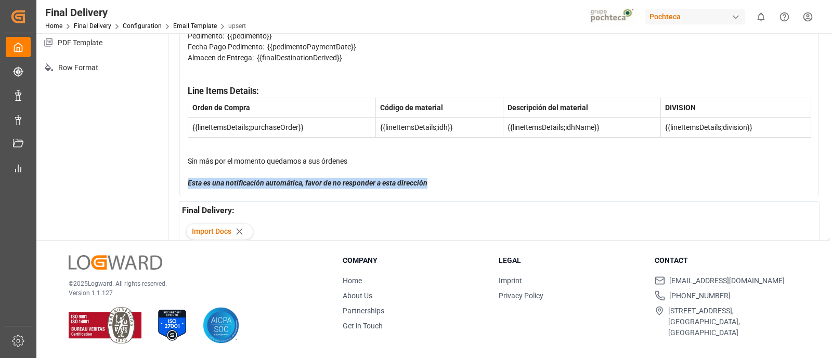
drag, startPoint x: 452, startPoint y: 185, endPoint x: 182, endPoint y: 192, distance: 270.1
click at [182, 192] on div "Estimado Cliente: Se confirma el pago de pedimento del siguiente embarque: No. …" at bounding box center [499, 77] width 640 height 240
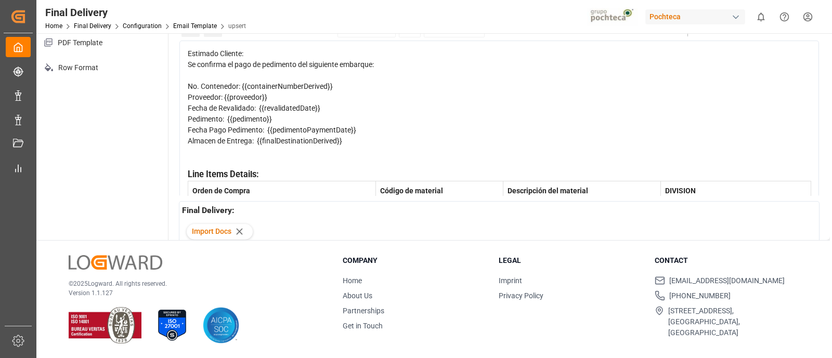
scroll to position [0, 0]
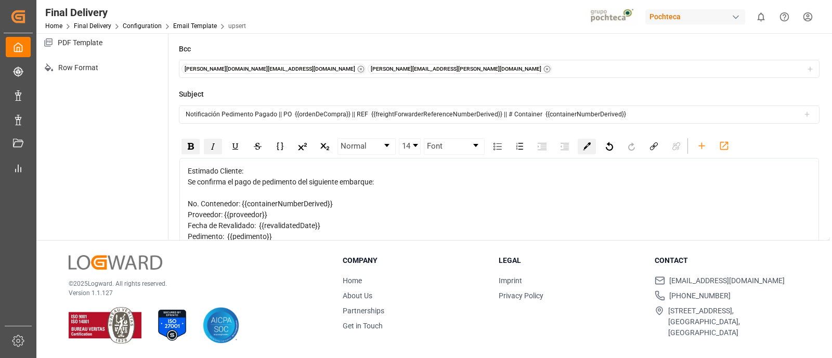
click at [587, 147] on img "rdw-color-picker" at bounding box center [587, 147] width 8 height 8
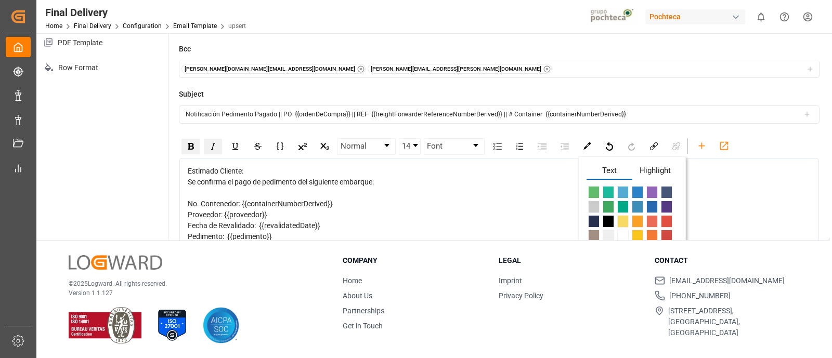
click at [638, 189] on span "rdw-color-picker" at bounding box center [637, 192] width 11 height 12
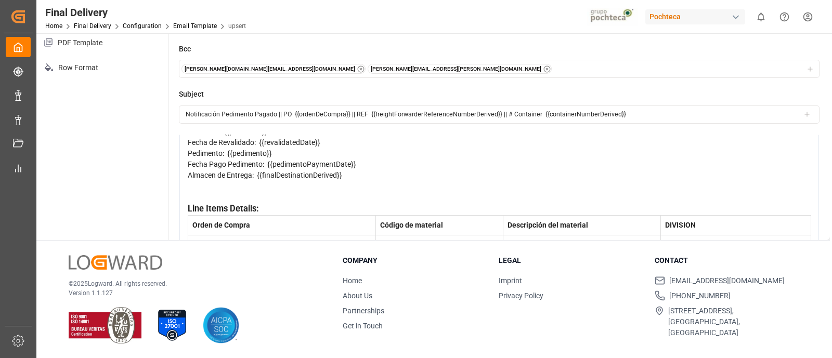
scroll to position [132, 0]
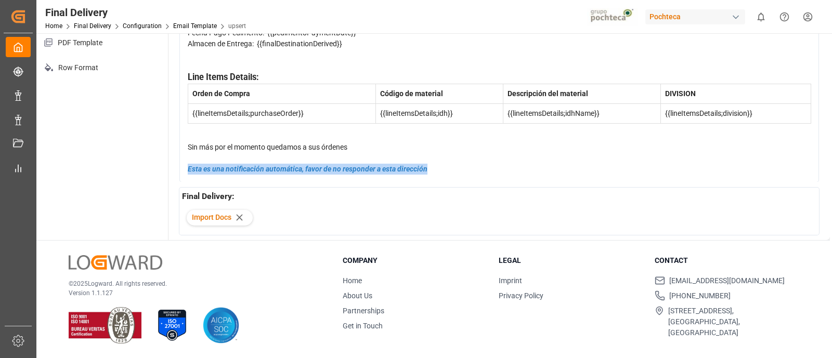
click at [613, 165] on div "Esta es una notificación automática, favor de no responder a esta dirección" at bounding box center [500, 169] width 624 height 11
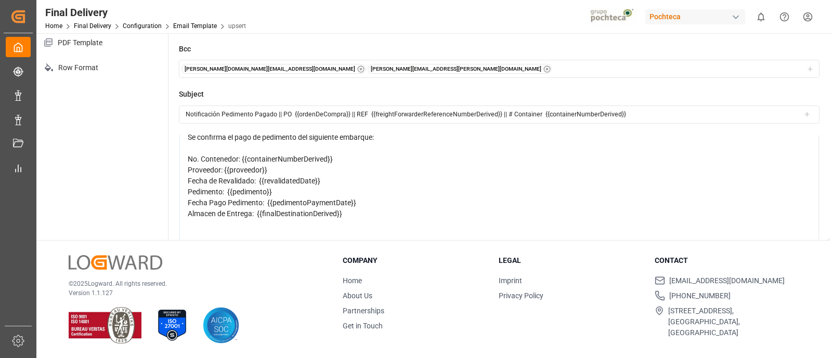
scroll to position [50, 0]
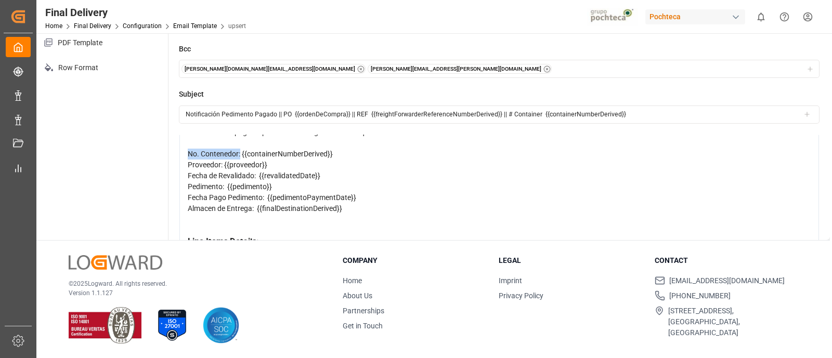
drag, startPoint x: 241, startPoint y: 152, endPoint x: 186, endPoint y: 152, distance: 55.1
click at [186, 152] on div "Estimado Cliente: Se confirma el pago de pedimento del siguiente embarque: No. …" at bounding box center [499, 228] width 640 height 240
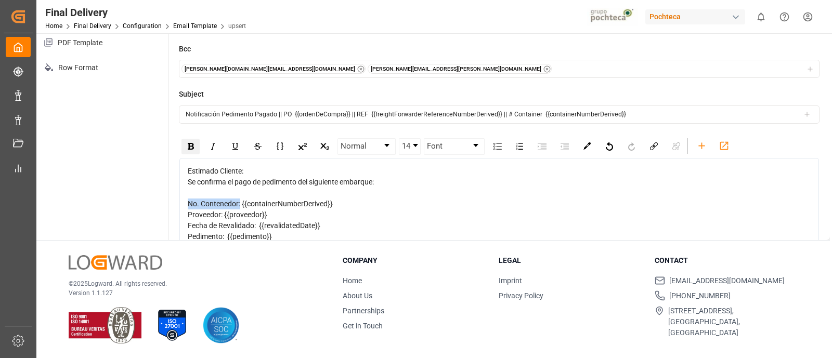
click at [187, 152] on div "rdw-inline-control" at bounding box center [191, 147] width 18 height 16
drag, startPoint x: 224, startPoint y: 216, endPoint x: 184, endPoint y: 217, distance: 40.1
click at [184, 217] on div "Estimado Cliente: Se confirma el pago de pedimento del siguiente embarque: No. …" at bounding box center [499, 278] width 640 height 240
click at [191, 144] on img "rdw-inline-control" at bounding box center [191, 146] width 6 height 7
drag, startPoint x: 255, startPoint y: 225, endPoint x: 215, endPoint y: 224, distance: 40.1
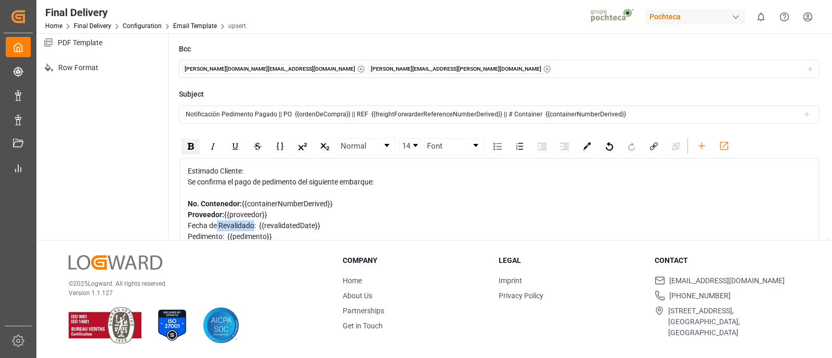
click at [215, 224] on span "Fecha de Revalidado: {{revalidatedDate}}" at bounding box center [254, 226] width 133 height 8
click at [257, 225] on span "Fecha de Revalidado: {{revalidatedDate}}" at bounding box center [254, 226] width 133 height 8
drag, startPoint x: 257, startPoint y: 225, endPoint x: 190, endPoint y: 227, distance: 67.2
click at [190, 227] on span "Fecha de Revalidado: {{revalidatedDate}}" at bounding box center [254, 226] width 133 height 8
click at [192, 147] on img "rdw-inline-control" at bounding box center [191, 146] width 6 height 7
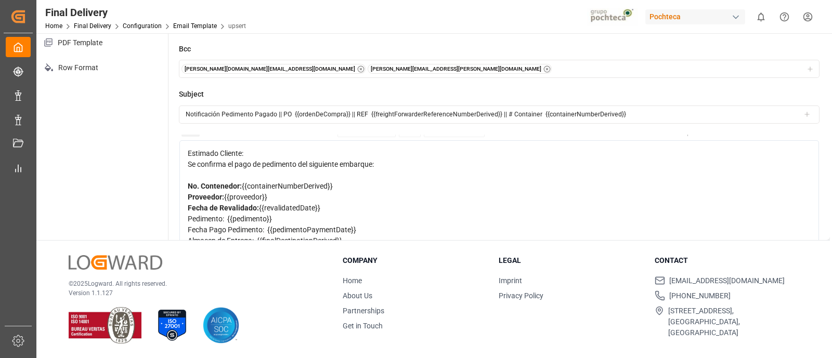
scroll to position [18, 0]
drag, startPoint x: 224, startPoint y: 216, endPoint x: 184, endPoint y: 218, distance: 40.1
click at [184, 218] on div "Estimado Cliente: Se confirma el pago de pedimento del siguiente embarque: No. …" at bounding box center [499, 260] width 640 height 240
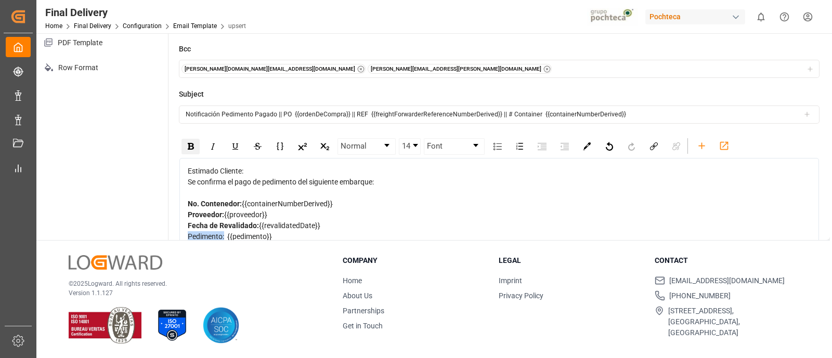
click at [190, 147] on img "rdw-inline-control" at bounding box center [191, 146] width 6 height 7
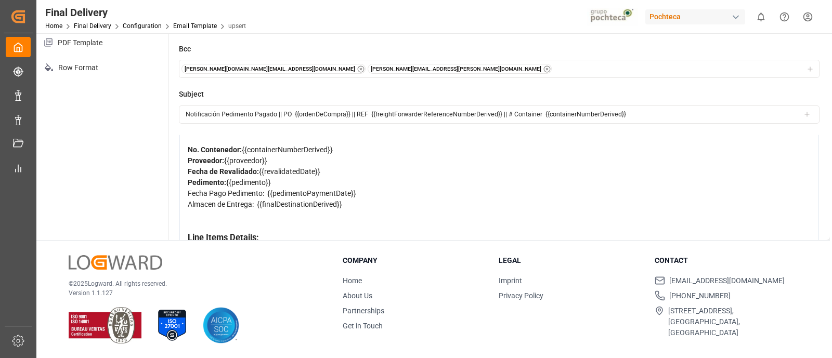
scroll to position [57, 0]
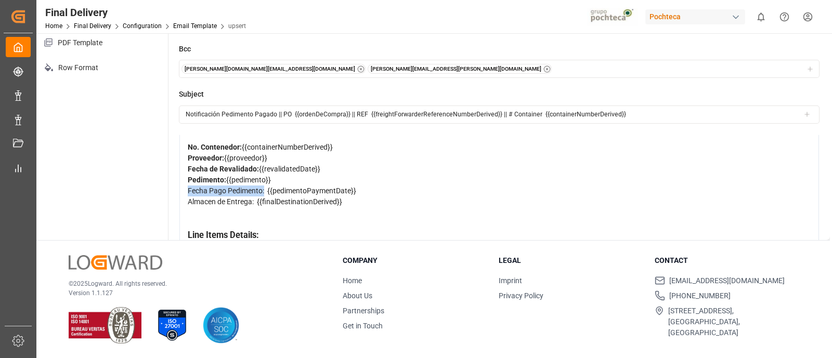
drag, startPoint x: 265, startPoint y: 190, endPoint x: 187, endPoint y: 193, distance: 78.6
click at [187, 193] on div "Estimado Cliente: Se confirma el pago de pedimento del siguiente embarque: No. …" at bounding box center [499, 221] width 640 height 240
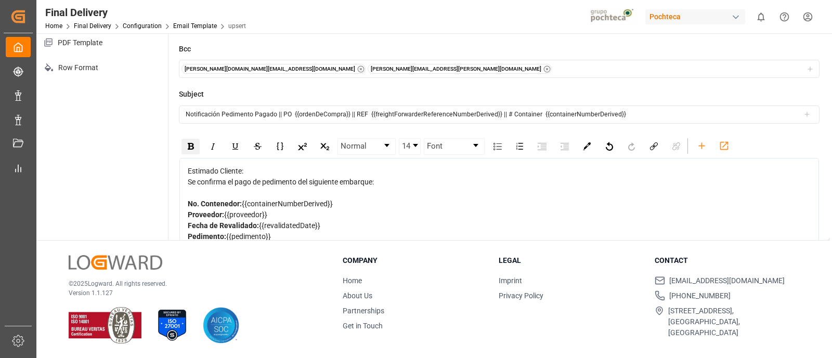
click at [190, 145] on img "rdw-inline-control" at bounding box center [191, 146] width 6 height 7
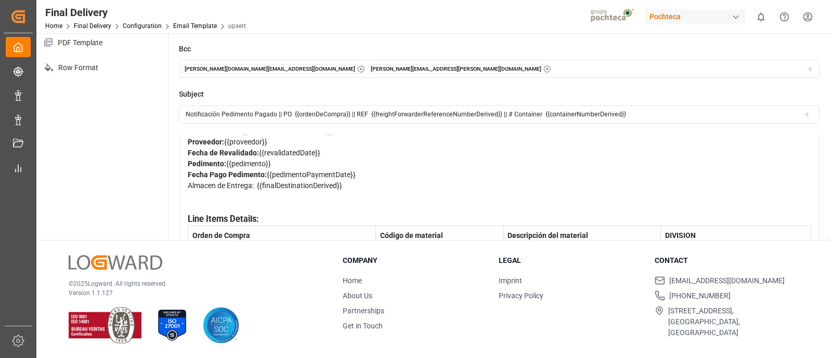
scroll to position [74, 0]
drag, startPoint x: 256, startPoint y: 187, endPoint x: 188, endPoint y: 187, distance: 68.1
click at [188, 187] on span "Almacen de Entrega: {{finalDestinationDerived}}" at bounding box center [265, 185] width 154 height 8
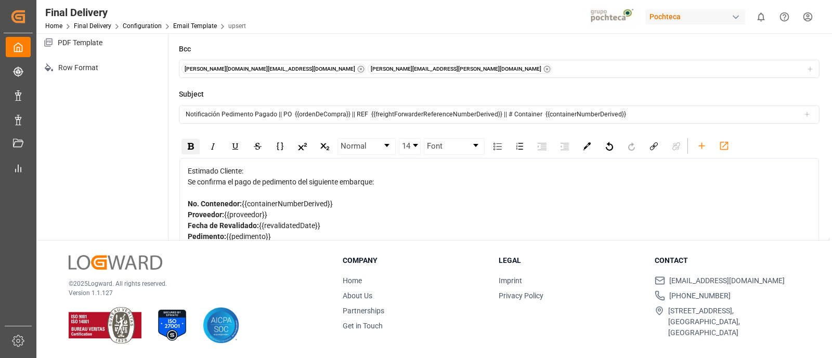
click at [188, 151] on div "rdw-inline-control" at bounding box center [191, 147] width 18 height 16
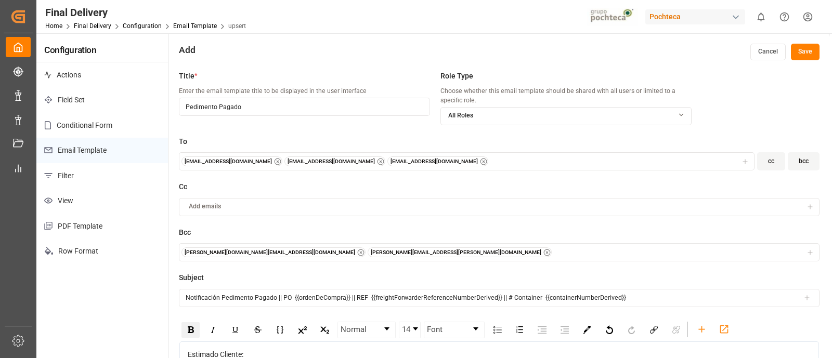
click at [807, 53] on button "Save" at bounding box center [805, 52] width 29 height 17
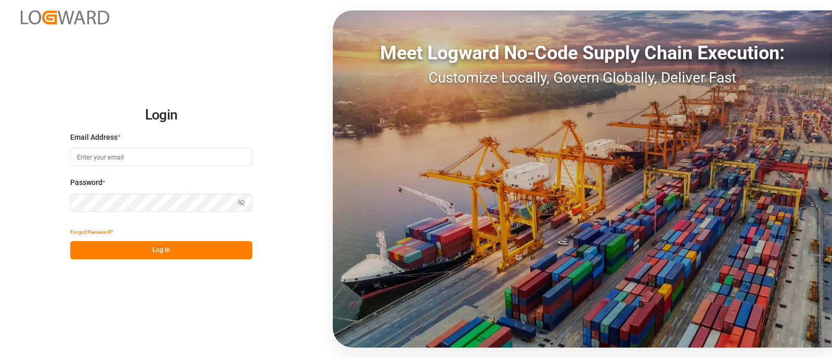
click at [159, 161] on input at bounding box center [161, 157] width 182 height 18
type input "[PERSON_NAME][EMAIL_ADDRESS][PERSON_NAME][DOMAIN_NAME]"
click at [188, 259] on button "Log In" at bounding box center [161, 250] width 182 height 18
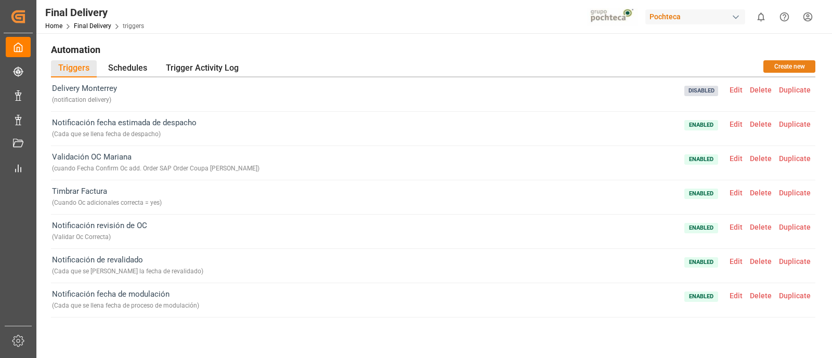
click at [768, 65] on button "Create new" at bounding box center [790, 66] width 52 height 12
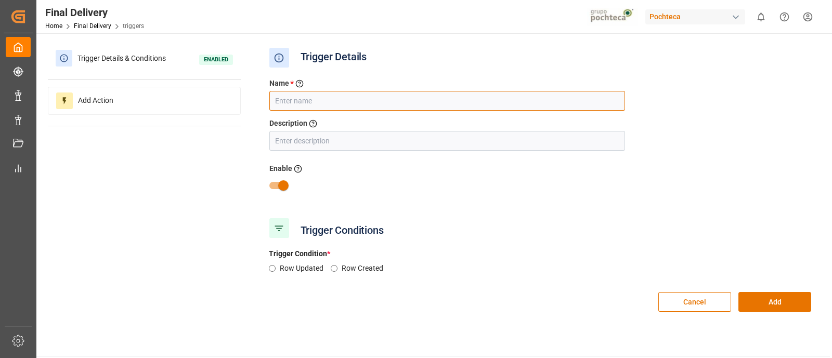
click at [498, 95] on input "text" at bounding box center [447, 101] width 356 height 20
type input "Notificación pago pedimento"
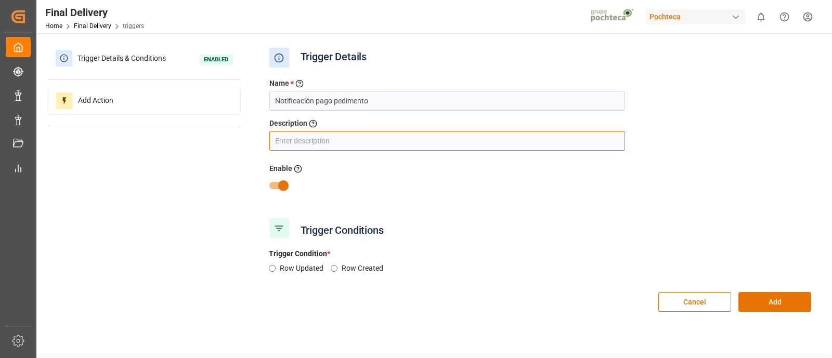
click at [417, 141] on input "text" at bounding box center [447, 141] width 356 height 20
type input "Cada que se llena fecha de pago de pedimento"
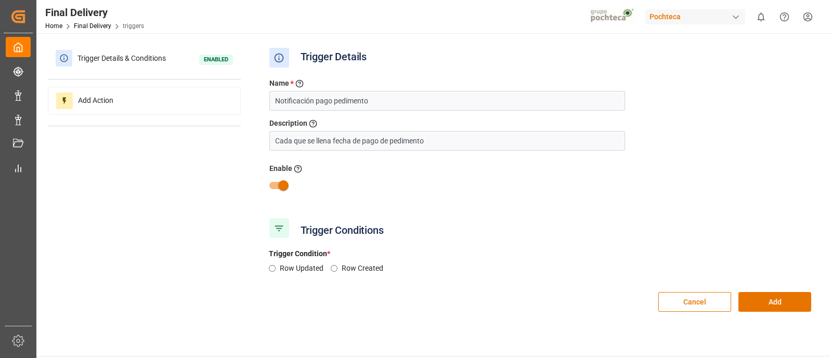
click at [276, 268] on div "Row Updated Row Created" at bounding box center [541, 272] width 558 height 18
click at [271, 268] on input "Row Updated" at bounding box center [272, 268] width 7 height 7
radio input "true"
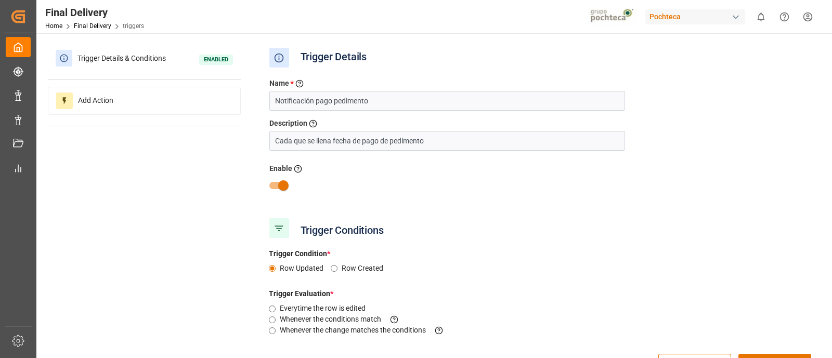
scroll to position [156, 0]
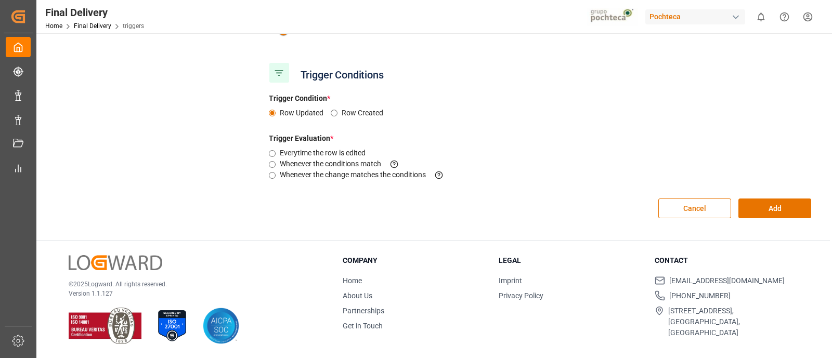
click at [302, 172] on label "Whenever the change matches the conditions This criteria is evaluated when a fi…" at bounding box center [366, 175] width 173 height 11
click at [276, 172] on input "Whenever the change matches the conditions This criteria is evaluated when a fi…" at bounding box center [272, 175] width 7 height 7
radio input "true"
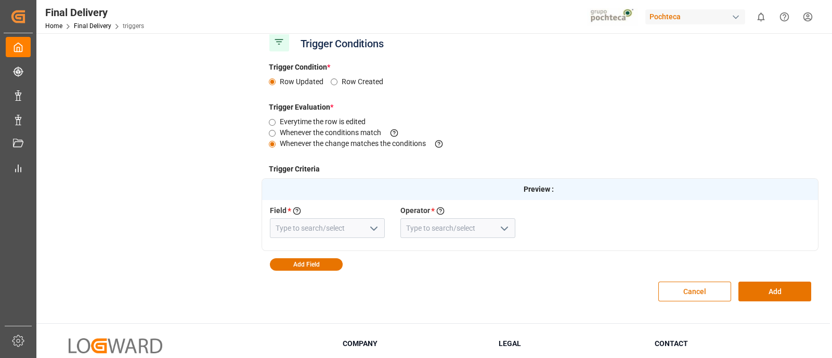
scroll to position [190, 0]
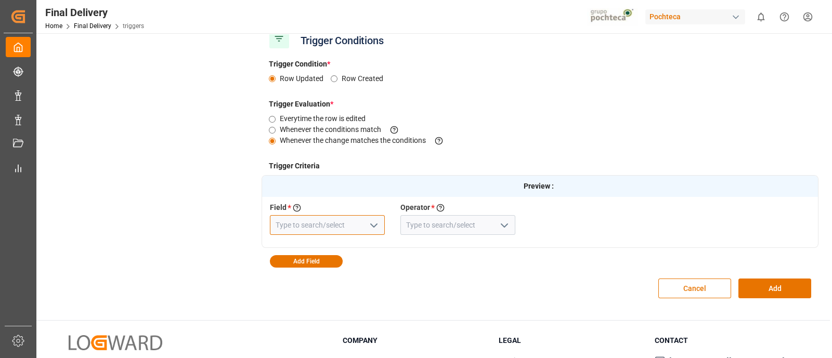
click at [345, 221] on input at bounding box center [327, 225] width 115 height 20
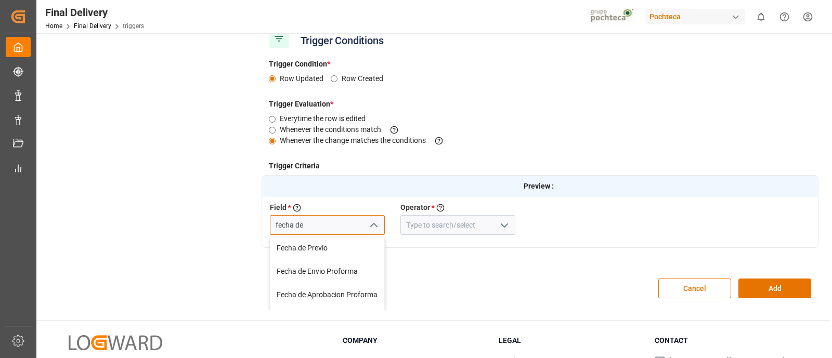
scroll to position [70, 0]
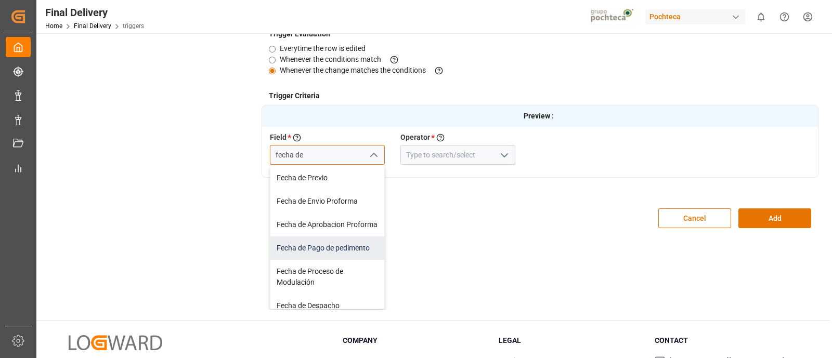
click at [343, 254] on div "Fecha de Pago de pedimento" at bounding box center [327, 248] width 114 height 23
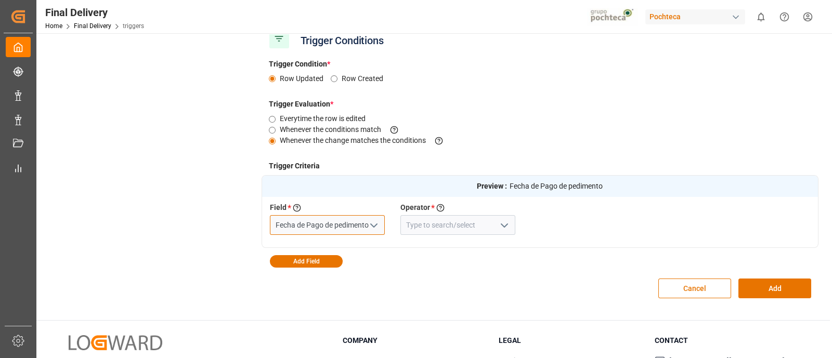
scroll to position [260, 0]
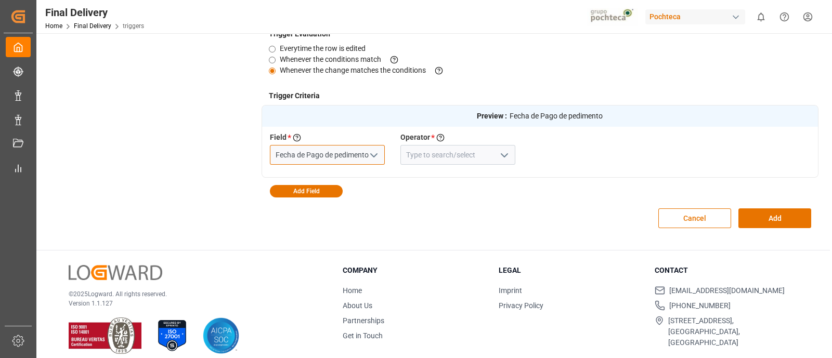
type input "Fecha de Pago de pedimento"
click at [484, 152] on input at bounding box center [458, 155] width 115 height 20
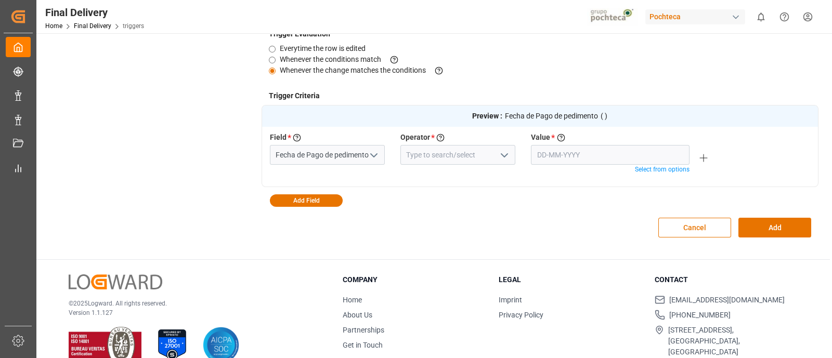
click at [500, 156] on icon "open menu" at bounding box center [504, 155] width 12 height 12
click at [462, 198] on div "Field Was Null" at bounding box center [458, 201] width 114 height 23
type input "Field Was Null"
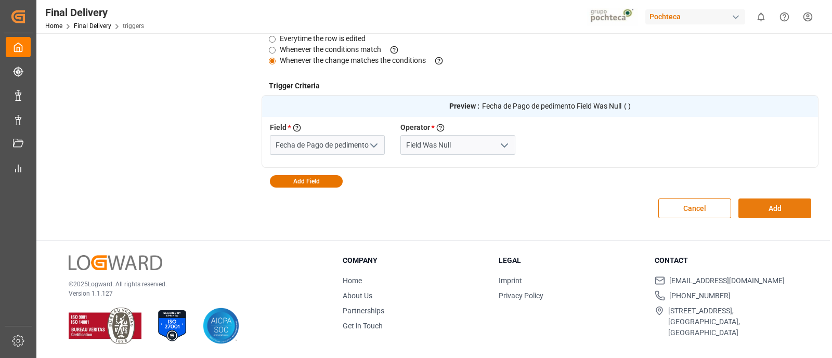
click at [769, 207] on button "Add" at bounding box center [775, 209] width 73 height 20
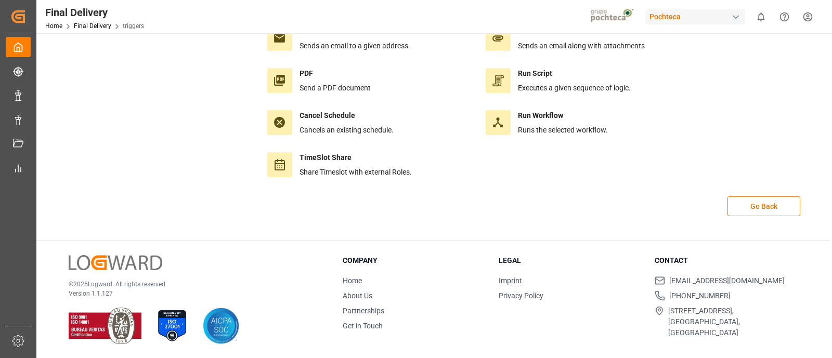
scroll to position [0, 0]
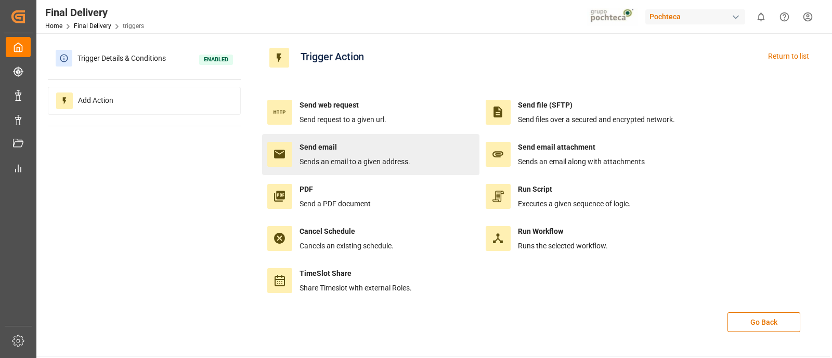
click at [347, 153] on div "Send email Sends an email to a given address." at bounding box center [355, 154] width 111 height 25
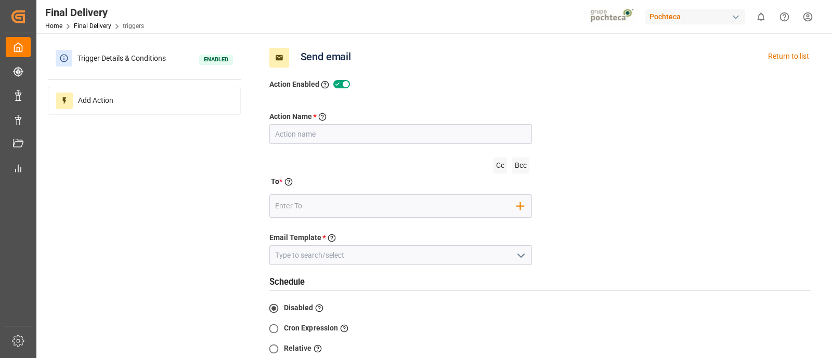
scroll to position [32, 0]
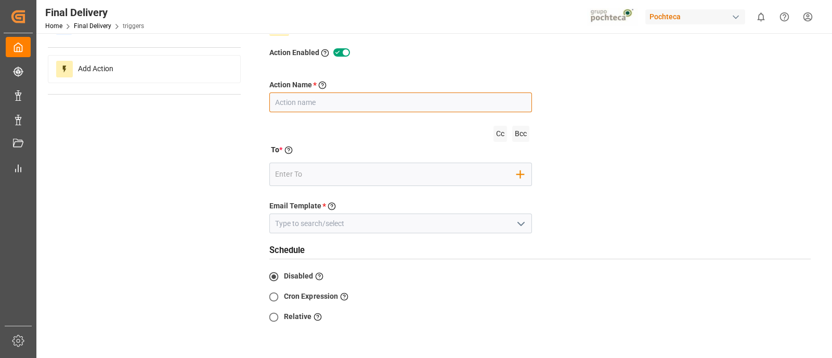
click at [344, 105] on input "text" at bounding box center [400, 103] width 263 height 20
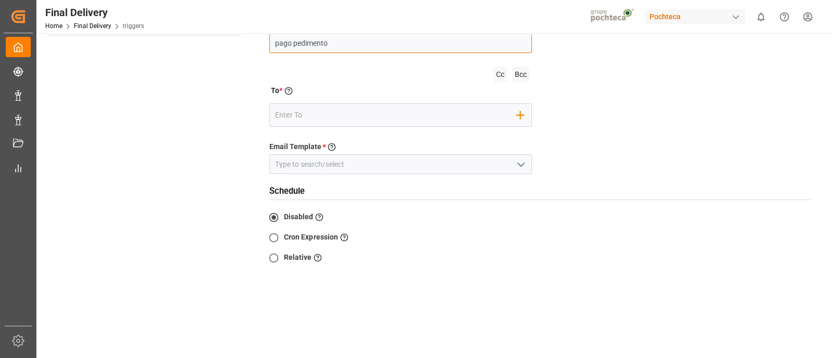
type input "pago pedimento"
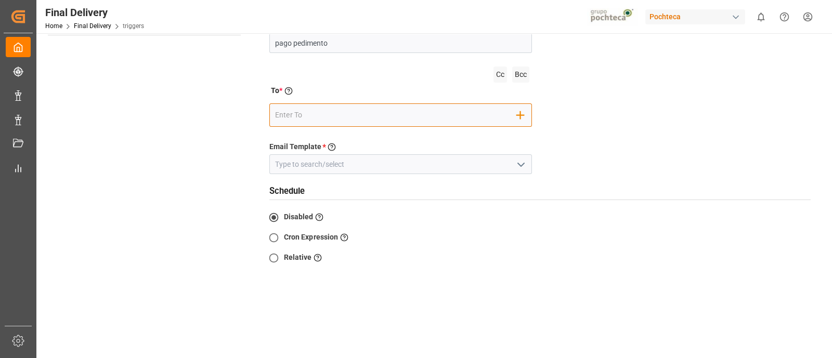
click at [344, 108] on input "email" at bounding box center [396, 116] width 242 height 16
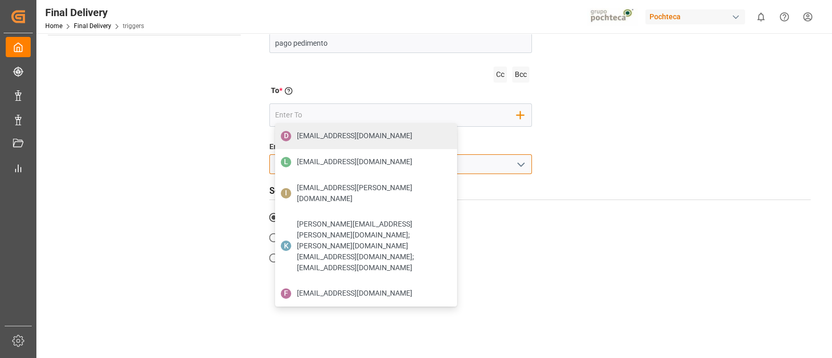
click at [527, 154] on input at bounding box center [400, 164] width 263 height 20
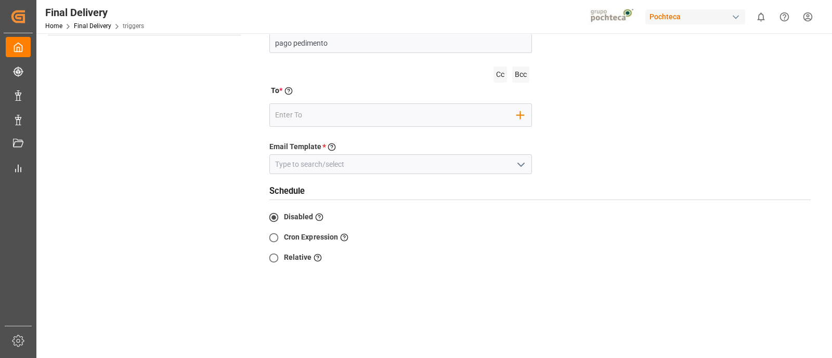
click at [523, 165] on icon "open menu" at bounding box center [521, 165] width 12 height 12
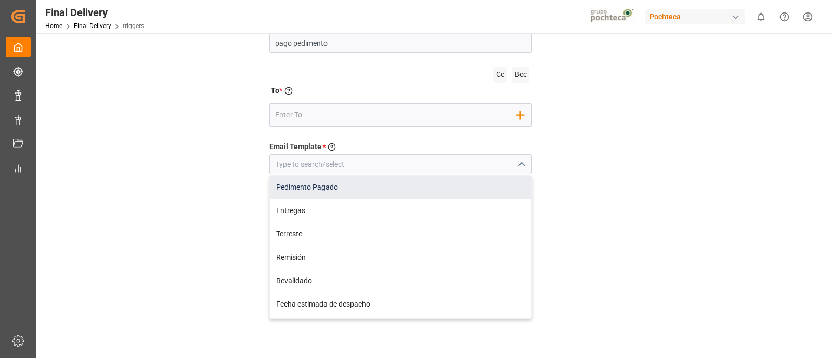
click at [462, 191] on div "Pedimento Pagado" at bounding box center [401, 187] width 262 height 23
type input "Pedimento Pagado"
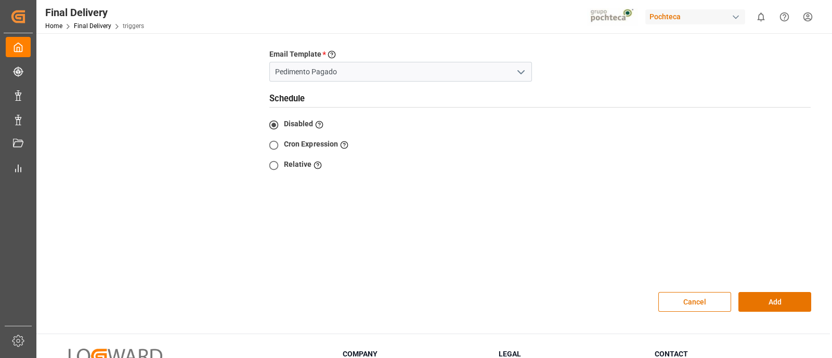
scroll to position [223, 0]
click at [765, 291] on button "Add" at bounding box center [775, 301] width 73 height 20
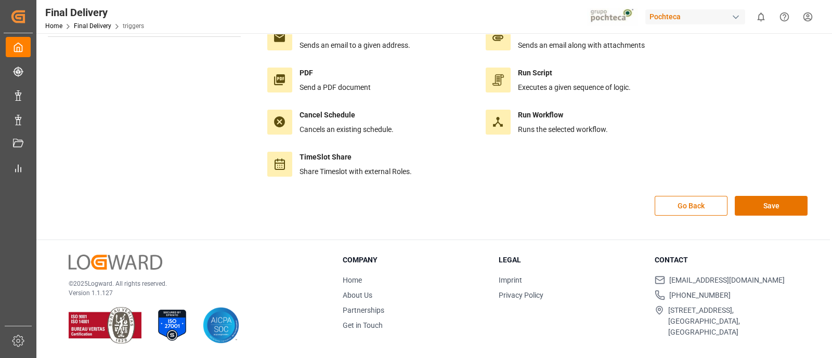
scroll to position [116, 0]
click at [753, 208] on button "Save" at bounding box center [771, 207] width 73 height 20
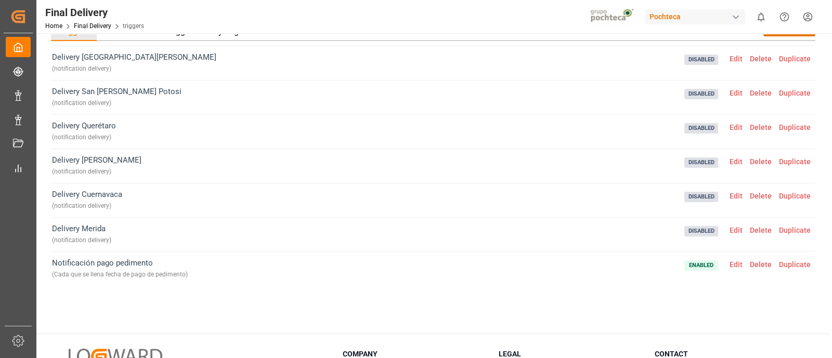
scroll to position [37, 0]
click at [735, 262] on span "Edit" at bounding box center [736, 264] width 20 height 8
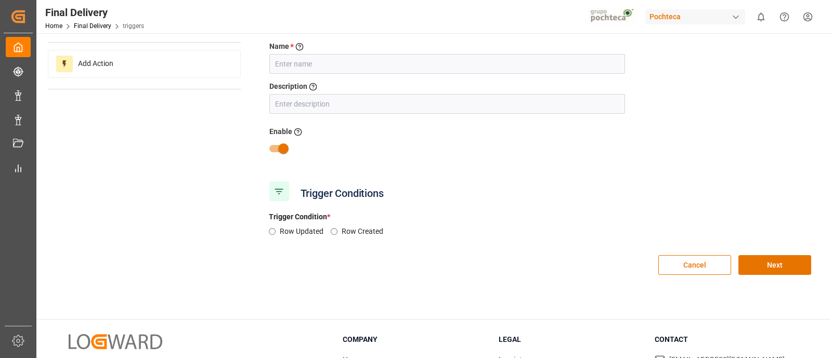
type input "Notificación pago pedimento"
type input "Cada que se llena fecha de pago de pedimento"
radio input "true"
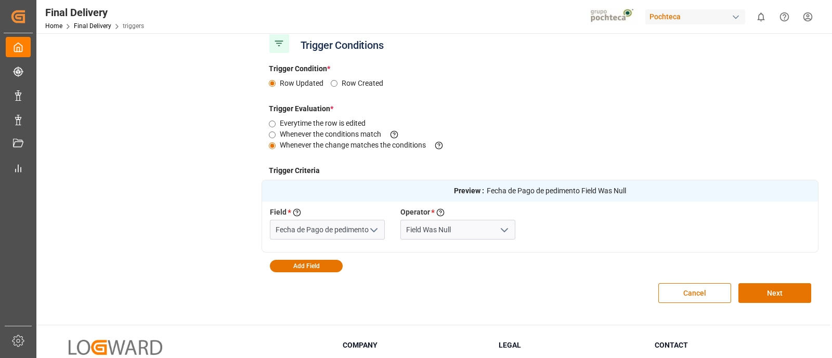
scroll to position [185, 0]
click at [560, 288] on div "Cancel Next" at bounding box center [541, 294] width 558 height 42
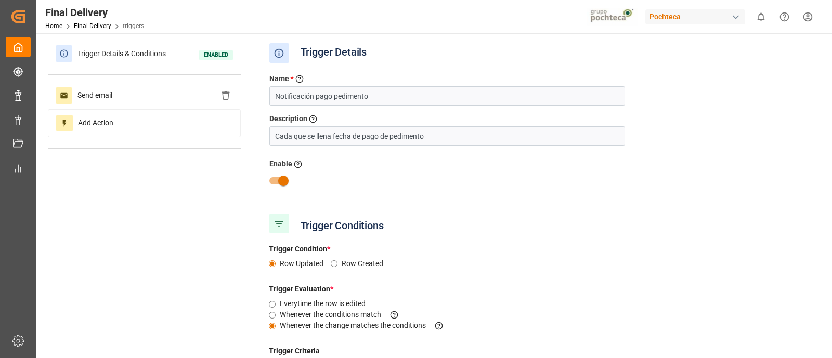
scroll to position [0, 0]
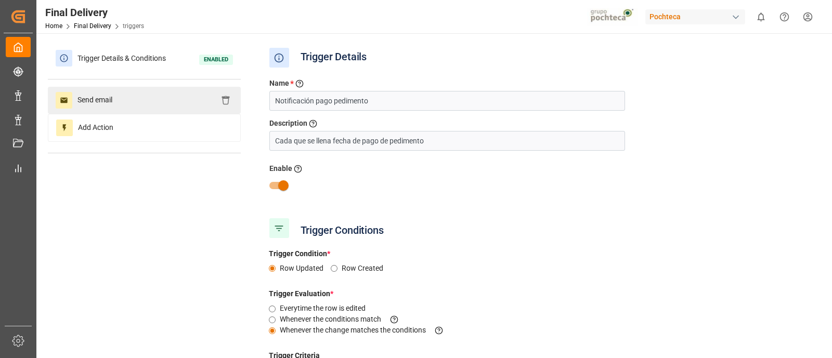
click at [174, 102] on div "Send email" at bounding box center [144, 100] width 193 height 27
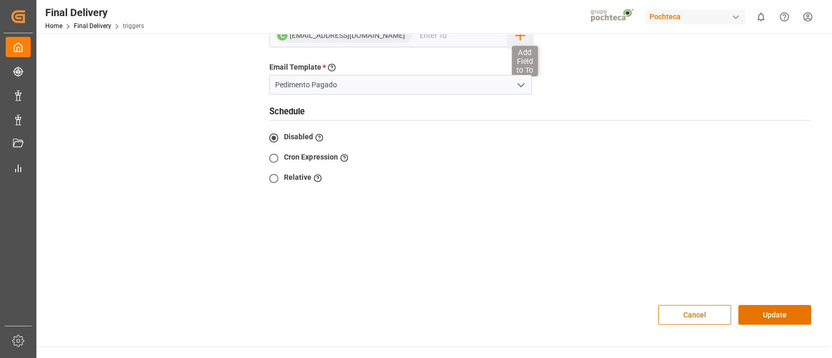
scroll to position [209, 0]
click at [678, 305] on button "Cancel" at bounding box center [695, 315] width 73 height 20
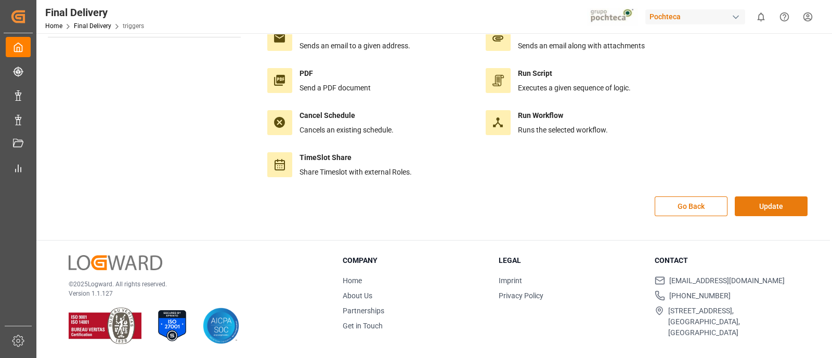
click at [755, 197] on button "Update" at bounding box center [771, 207] width 73 height 20
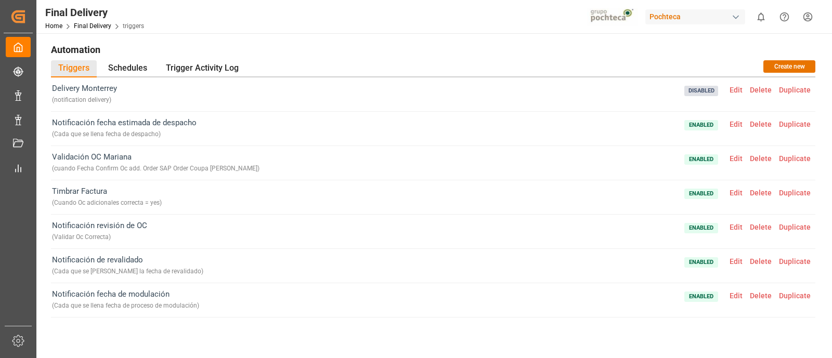
scroll to position [338, 0]
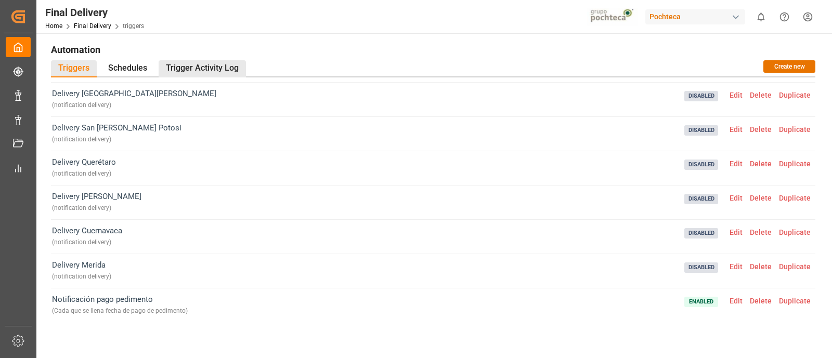
click at [228, 71] on div "Trigger Activity Log" at bounding box center [202, 68] width 87 height 17
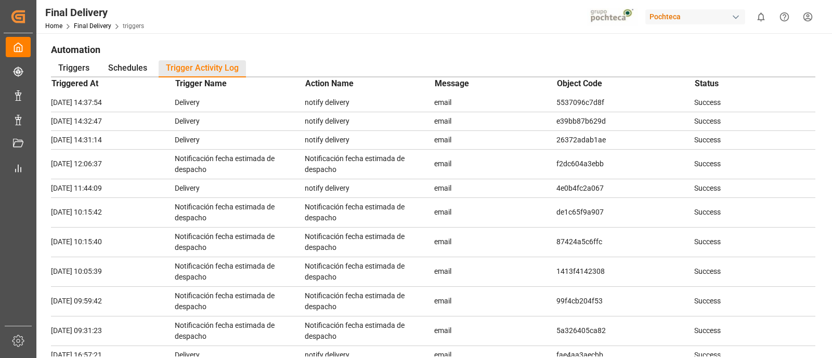
scroll to position [0, 0]
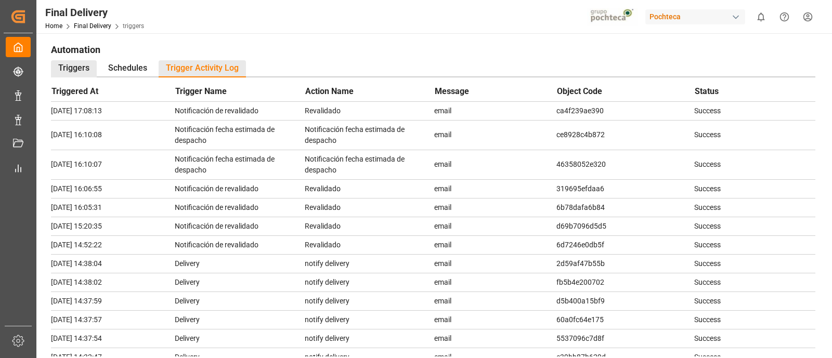
click at [88, 72] on div "Triggers" at bounding box center [74, 68] width 46 height 17
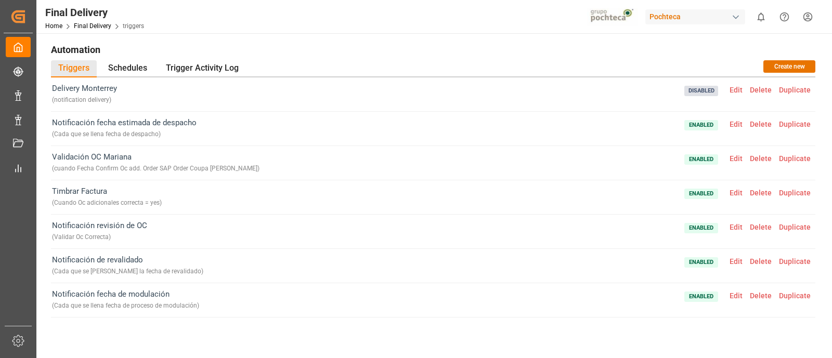
click at [736, 89] on span "Edit" at bounding box center [736, 90] width 20 height 8
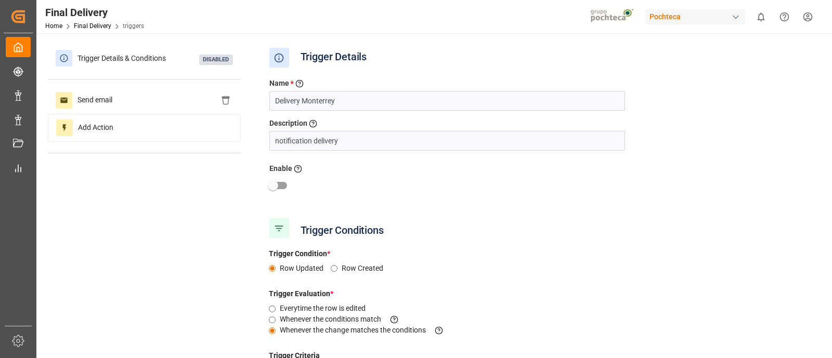
click at [284, 183] on input "checkbox" at bounding box center [272, 186] width 59 height 20
checkbox input "true"
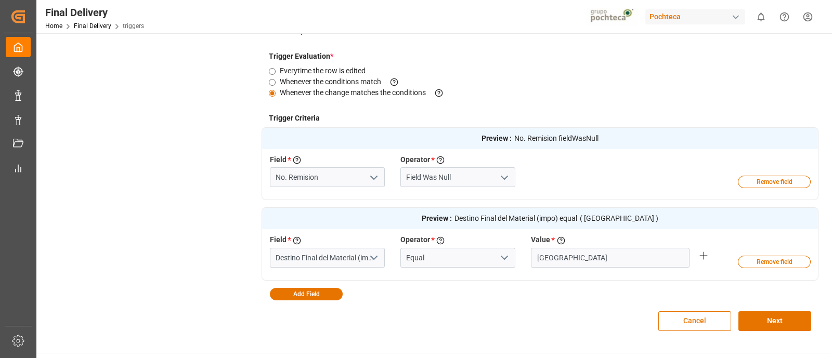
scroll to position [247, 0]
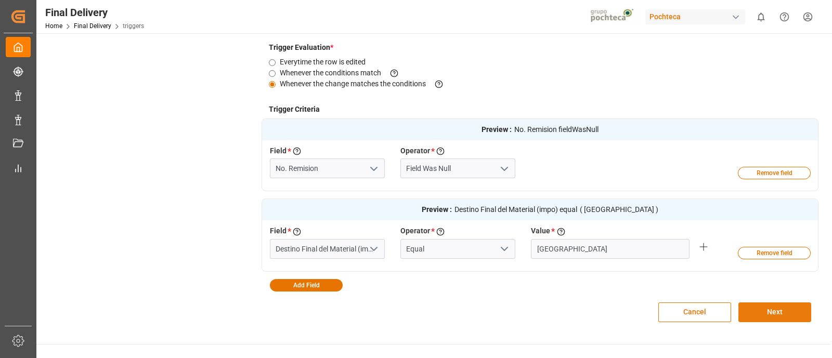
click at [783, 315] on button "Next" at bounding box center [775, 313] width 73 height 20
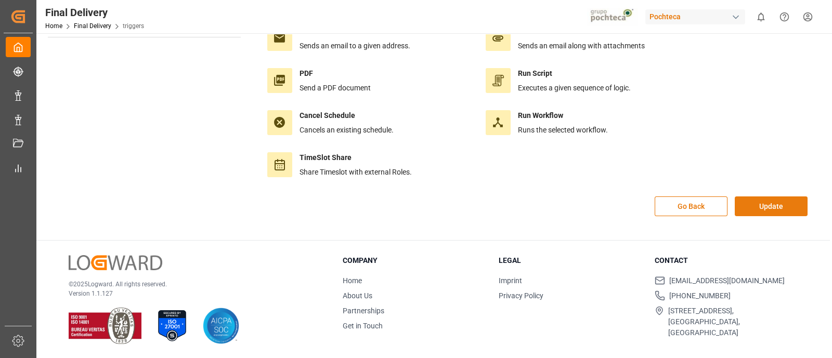
click at [761, 207] on button "Update" at bounding box center [771, 207] width 73 height 20
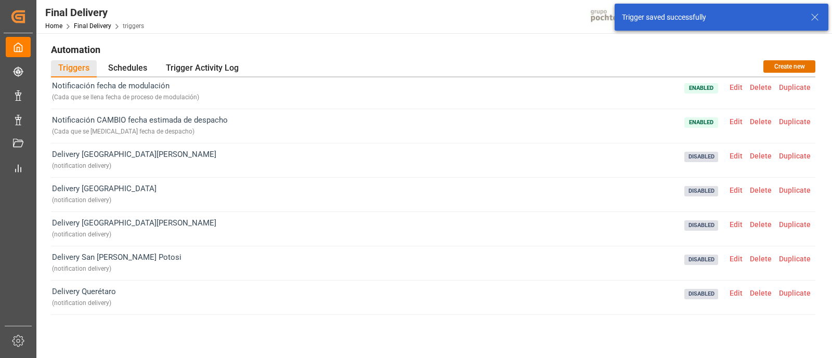
scroll to position [218, 0]
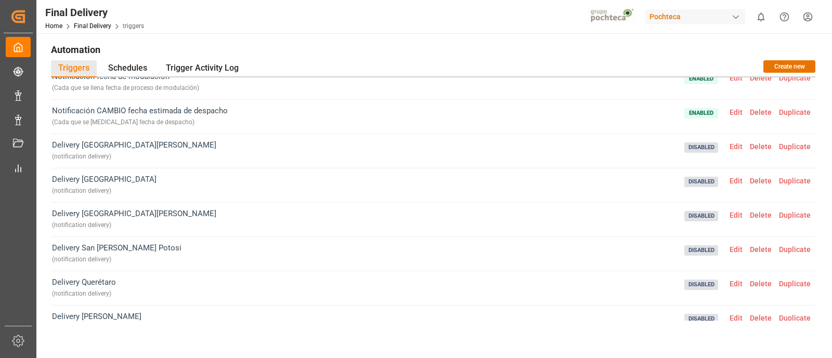
click at [731, 143] on span "Edit" at bounding box center [736, 147] width 20 height 8
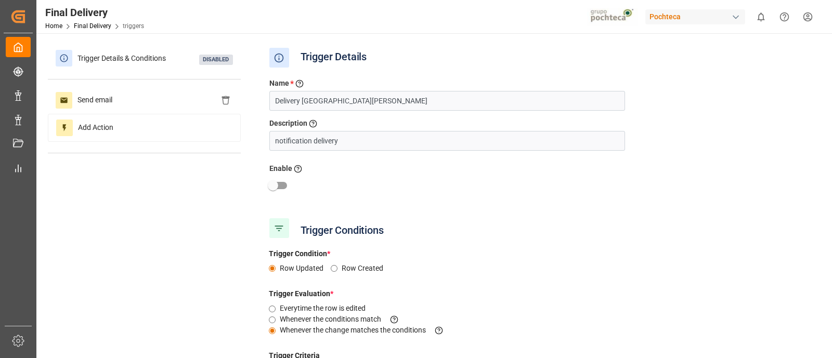
click at [285, 184] on input "checkbox" at bounding box center [272, 186] width 59 height 20
checkbox input "true"
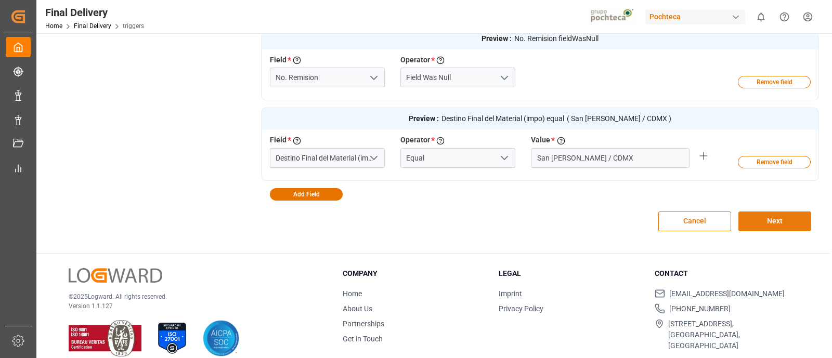
click at [759, 221] on button "Next" at bounding box center [775, 222] width 73 height 20
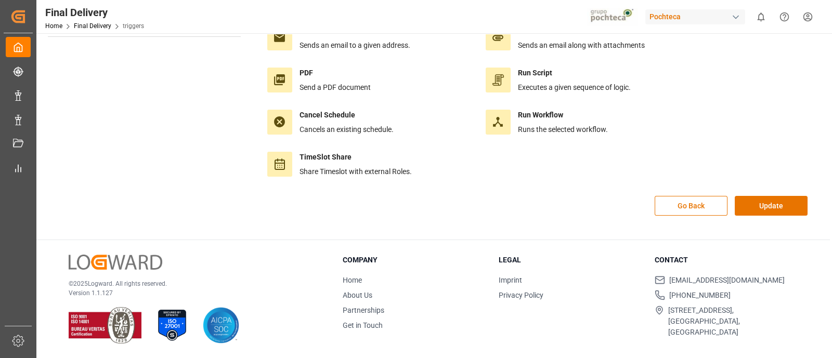
scroll to position [116, 0]
click at [765, 207] on button "Update" at bounding box center [771, 207] width 73 height 20
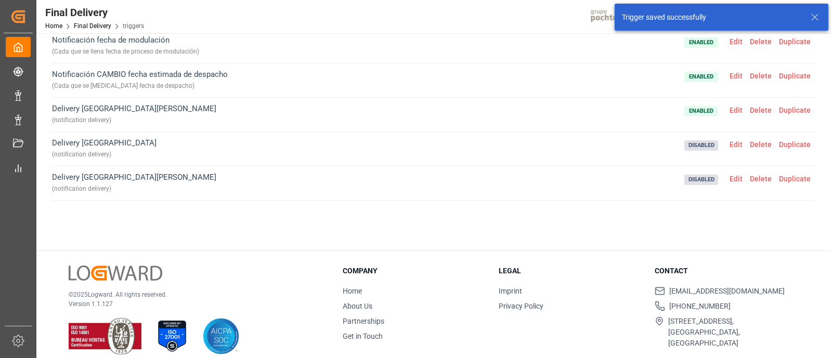
scroll to position [138, 0]
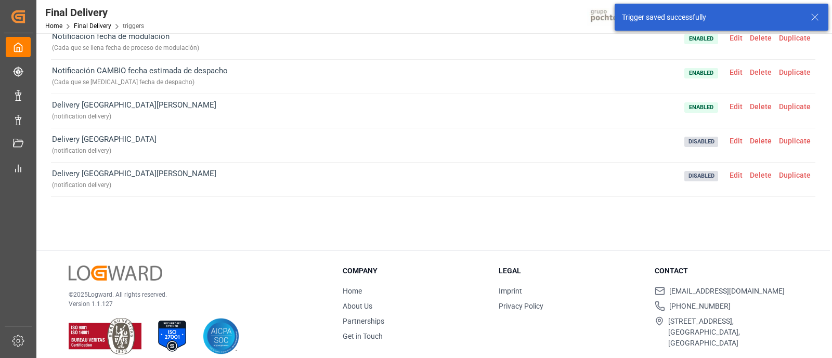
click at [734, 137] on span "Edit" at bounding box center [736, 141] width 20 height 8
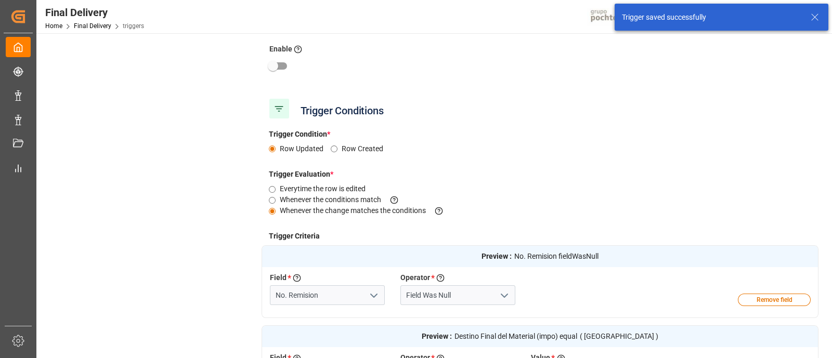
scroll to position [116, 0]
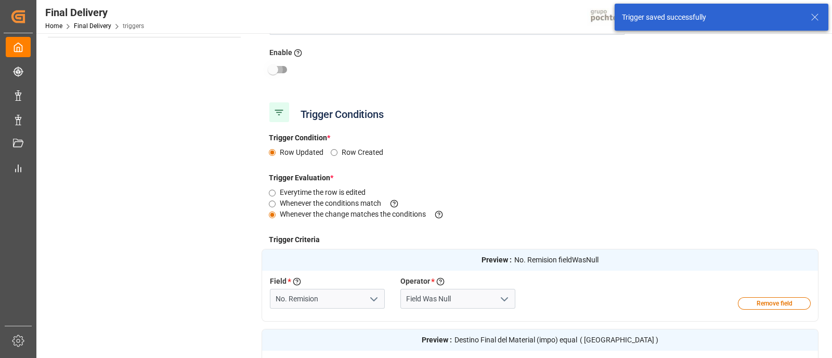
click at [281, 67] on input "checkbox" at bounding box center [272, 70] width 59 height 20
checkbox input "true"
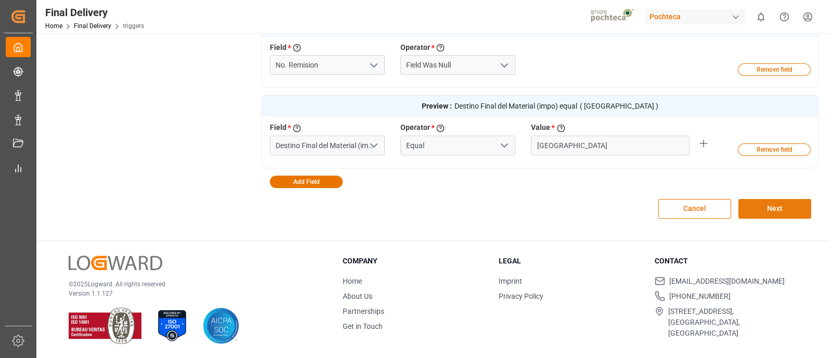
click at [768, 213] on button "Next" at bounding box center [775, 209] width 73 height 20
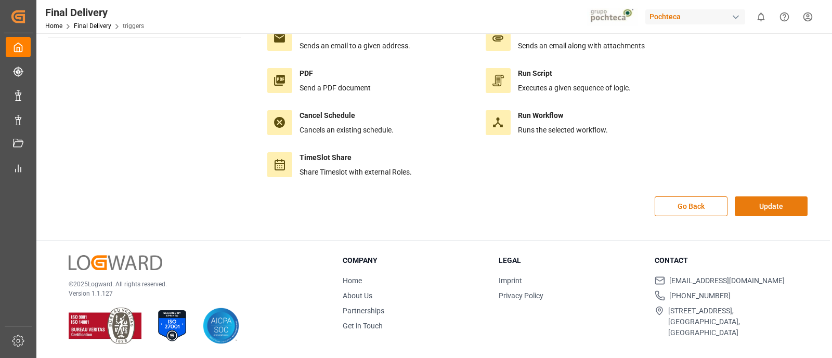
click at [765, 209] on button "Update" at bounding box center [771, 207] width 73 height 20
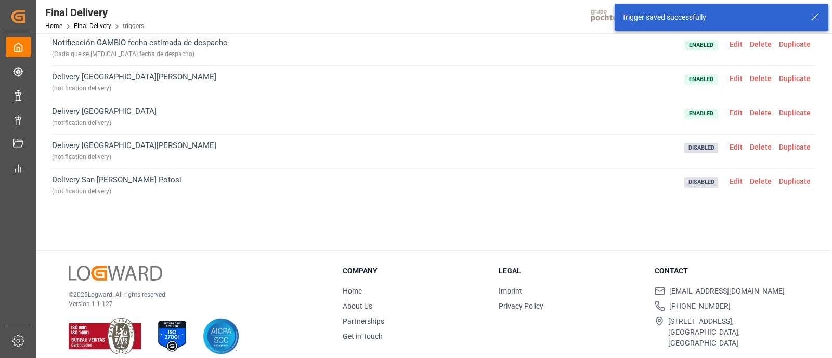
scroll to position [168, 0]
click at [731, 145] on span "Edit" at bounding box center [736, 146] width 20 height 8
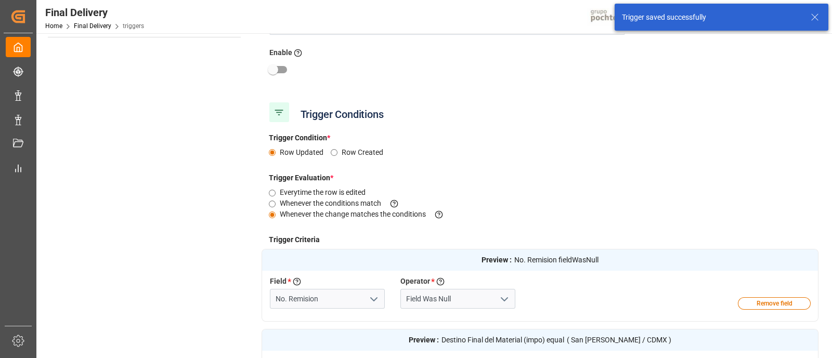
click at [287, 66] on input "checkbox" at bounding box center [272, 70] width 59 height 20
checkbox input "true"
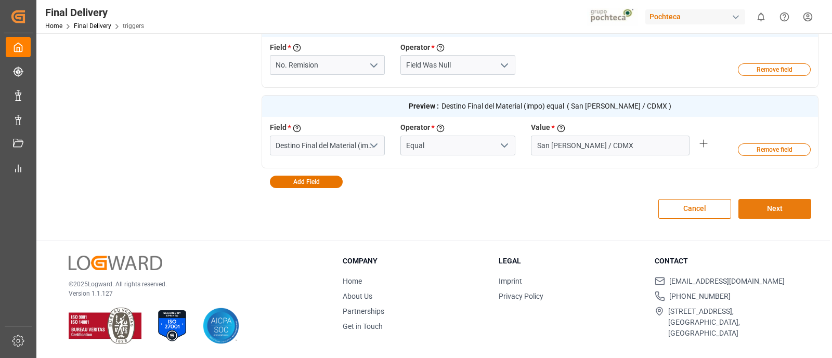
click at [763, 209] on button "Next" at bounding box center [775, 209] width 73 height 20
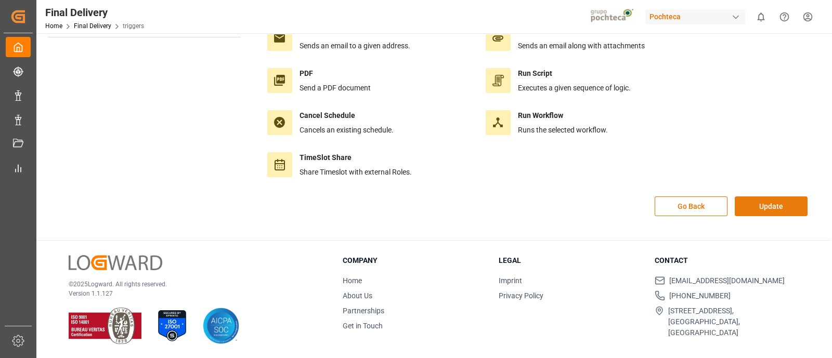
click at [756, 208] on button "Update" at bounding box center [771, 207] width 73 height 20
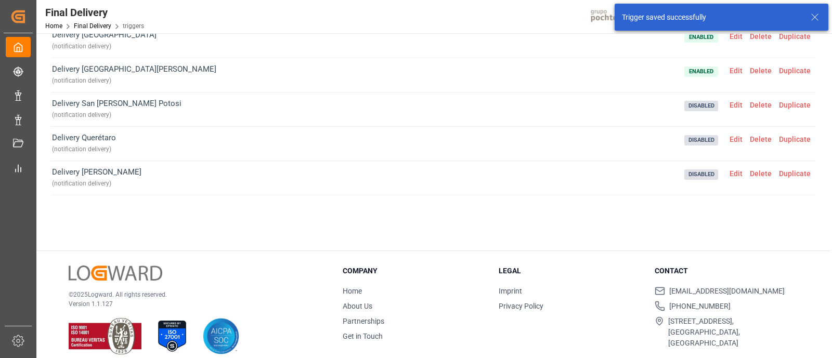
scroll to position [243, 0]
click at [728, 104] on span "Edit" at bounding box center [736, 105] width 20 height 8
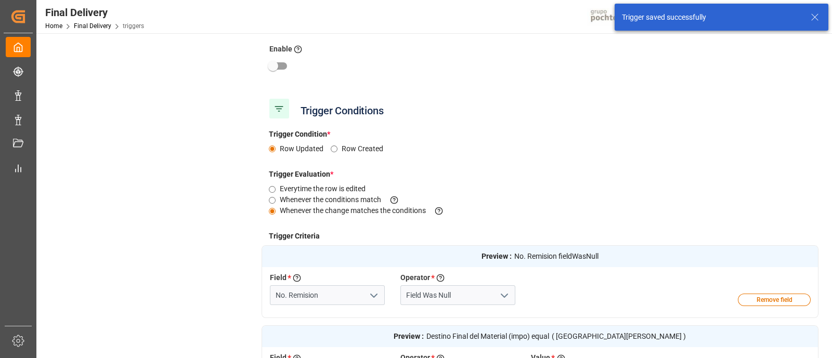
scroll to position [116, 0]
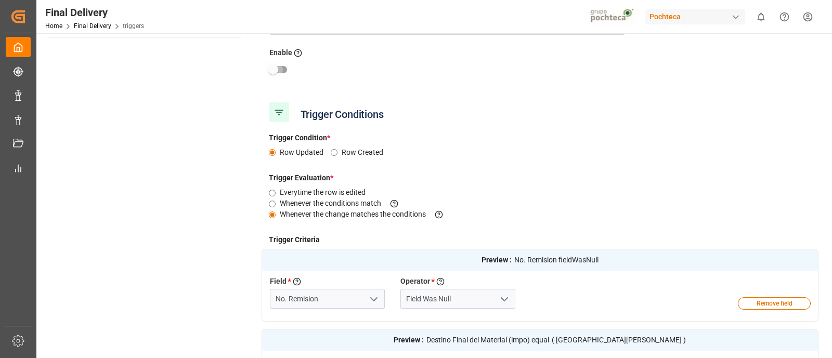
click at [276, 69] on input "checkbox" at bounding box center [272, 70] width 59 height 20
checkbox input "true"
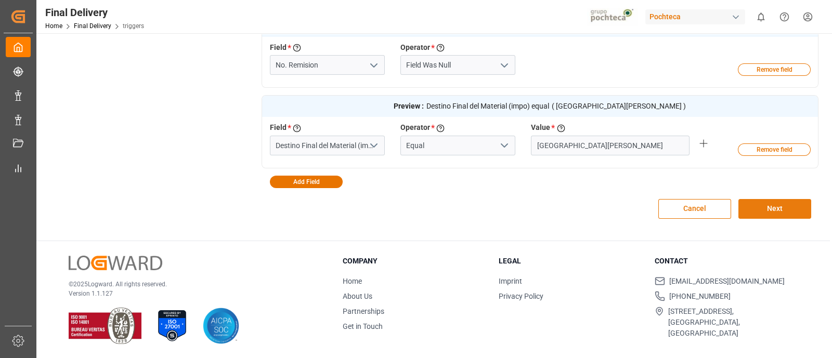
click at [763, 206] on button "Next" at bounding box center [775, 209] width 73 height 20
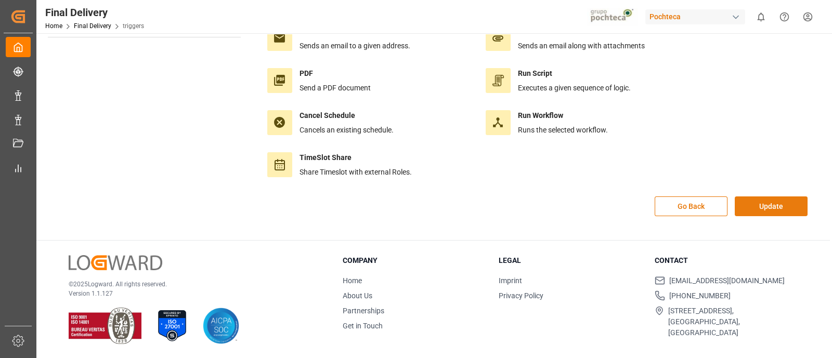
click at [762, 207] on button "Update" at bounding box center [771, 207] width 73 height 20
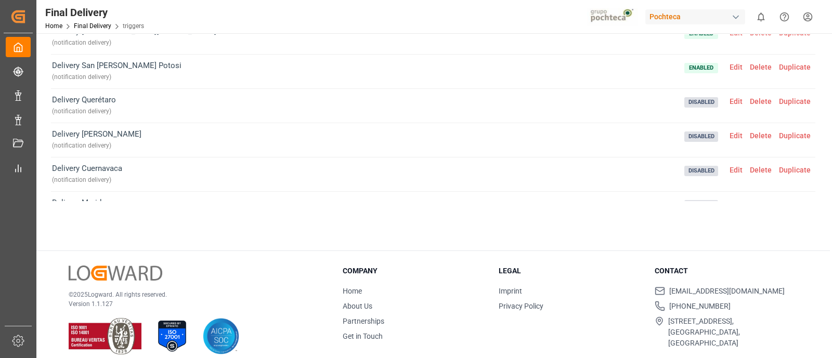
scroll to position [279, 0]
click at [731, 100] on span "Edit" at bounding box center [736, 103] width 20 height 8
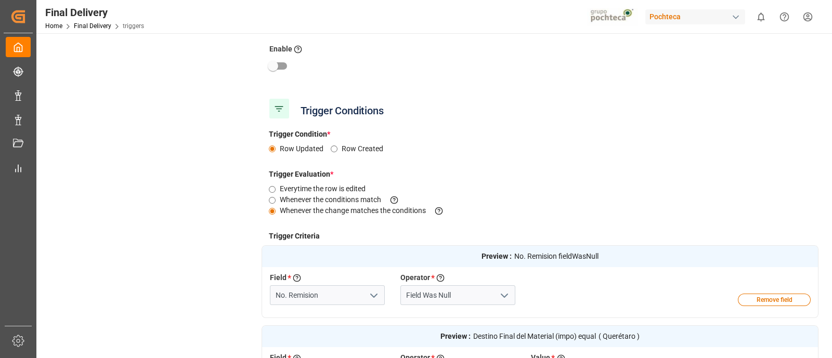
scroll to position [116, 0]
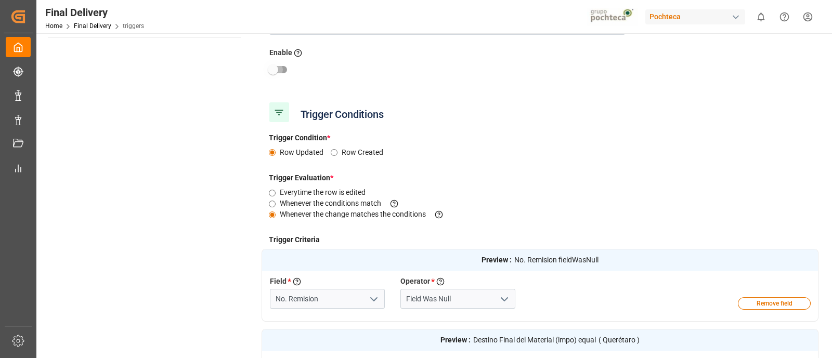
click at [282, 66] on input "checkbox" at bounding box center [272, 70] width 59 height 20
checkbox input "true"
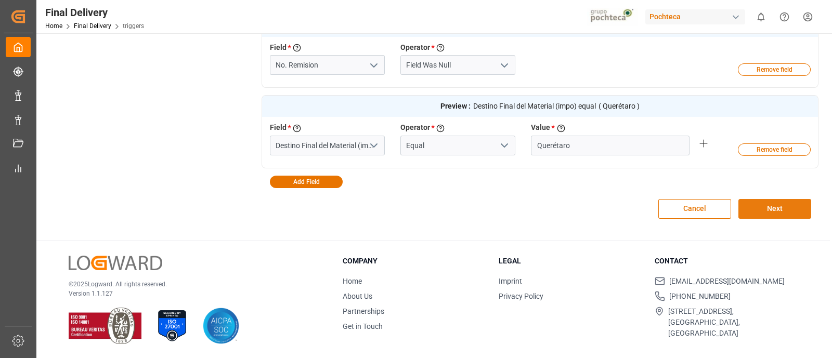
click at [770, 199] on button "Next" at bounding box center [775, 209] width 73 height 20
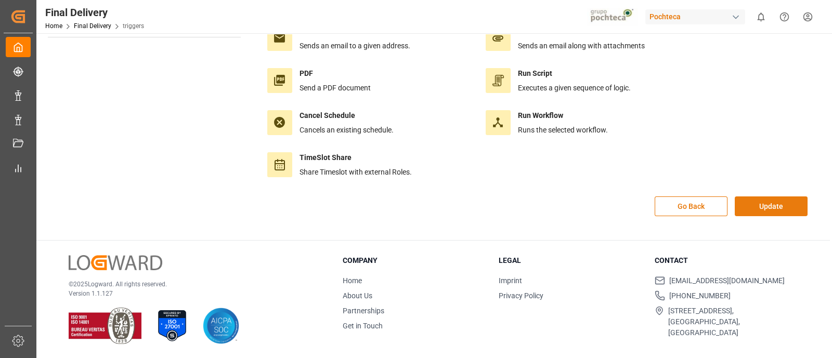
click at [764, 209] on button "Update" at bounding box center [771, 207] width 73 height 20
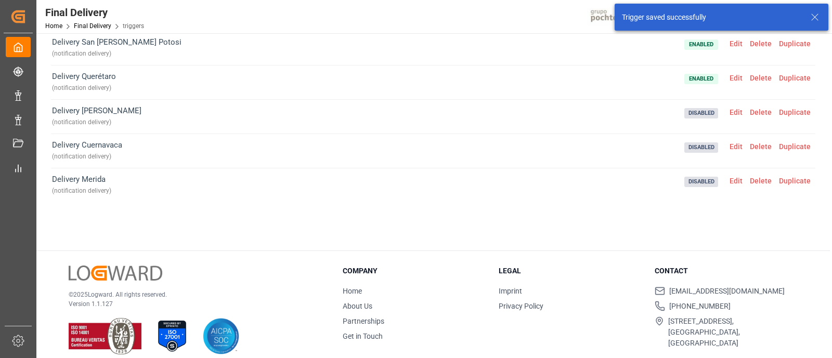
scroll to position [305, 0]
click at [729, 108] on span "Edit" at bounding box center [736, 112] width 20 height 8
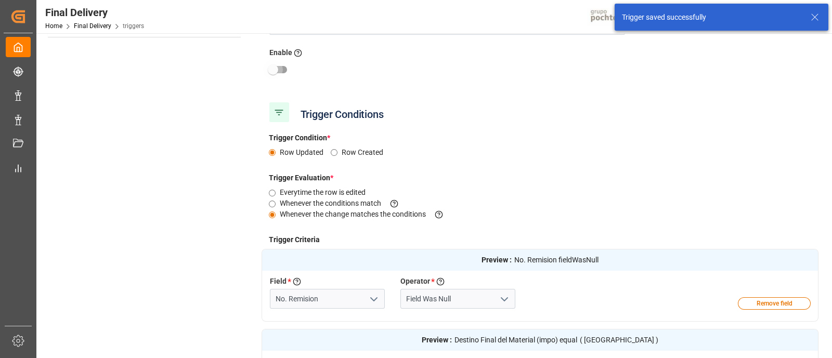
click at [273, 69] on input "checkbox" at bounding box center [272, 70] width 59 height 20
checkbox input "true"
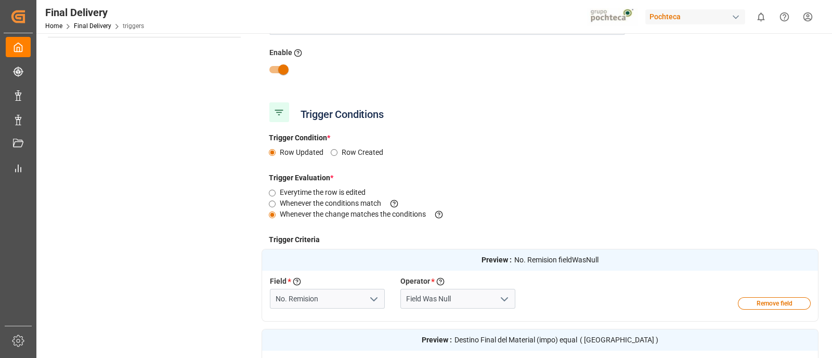
scroll to position [350, 0]
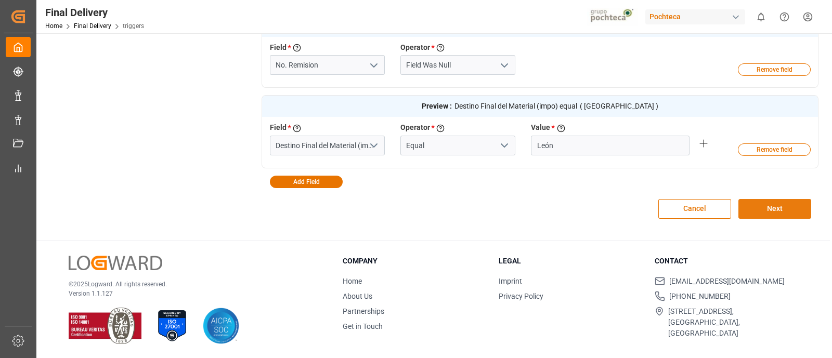
click at [789, 210] on button "Next" at bounding box center [775, 209] width 73 height 20
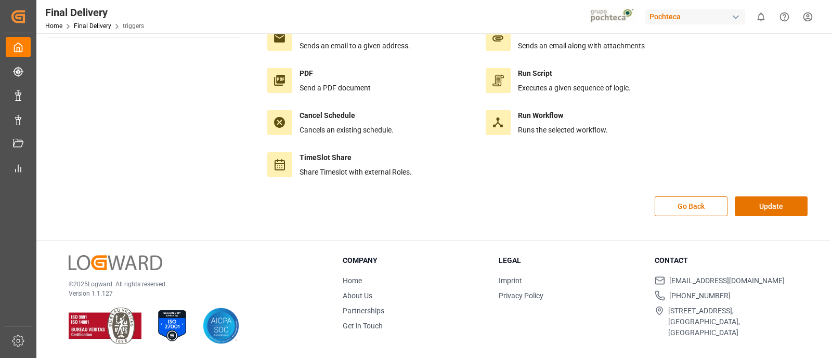
click at [789, 210] on button "Update" at bounding box center [771, 207] width 73 height 20
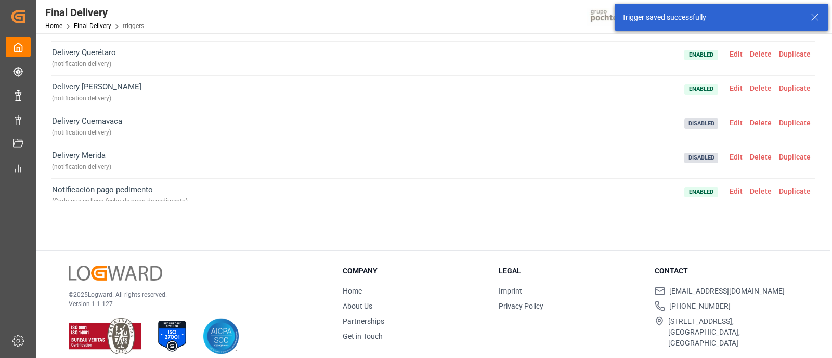
scroll to position [333, 0]
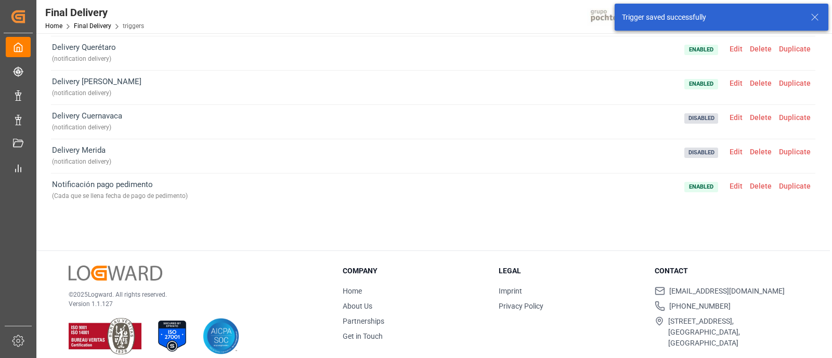
click at [732, 114] on span "Edit" at bounding box center [736, 117] width 20 height 8
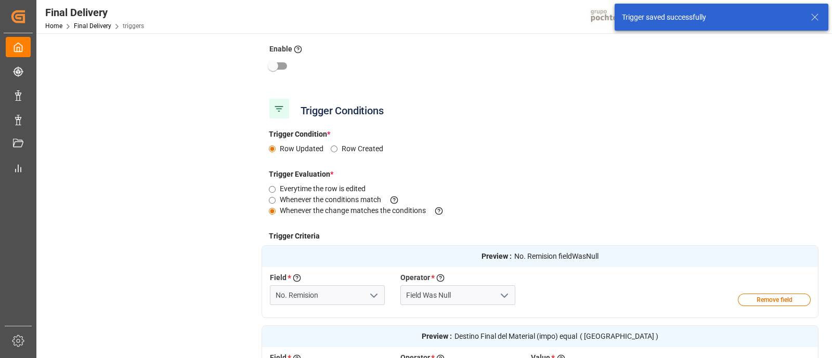
scroll to position [116, 0]
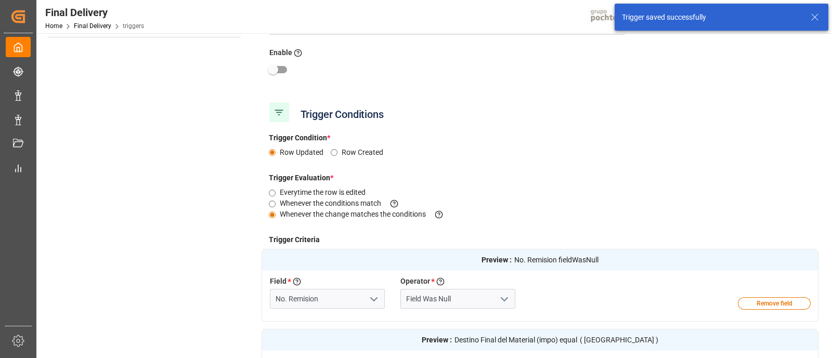
click at [277, 70] on input "checkbox" at bounding box center [272, 70] width 59 height 20
checkbox input "true"
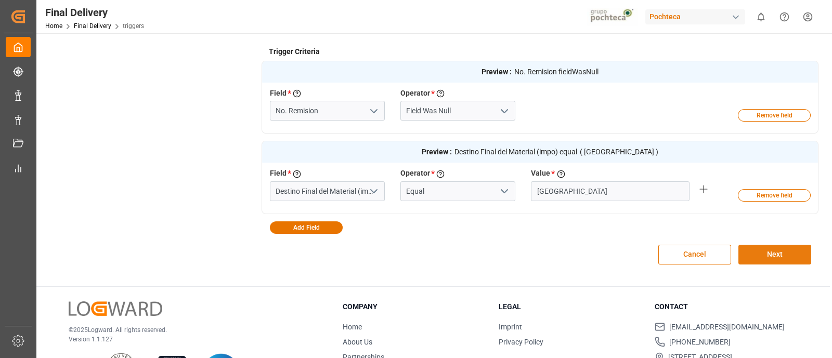
click at [781, 256] on button "Next" at bounding box center [775, 255] width 73 height 20
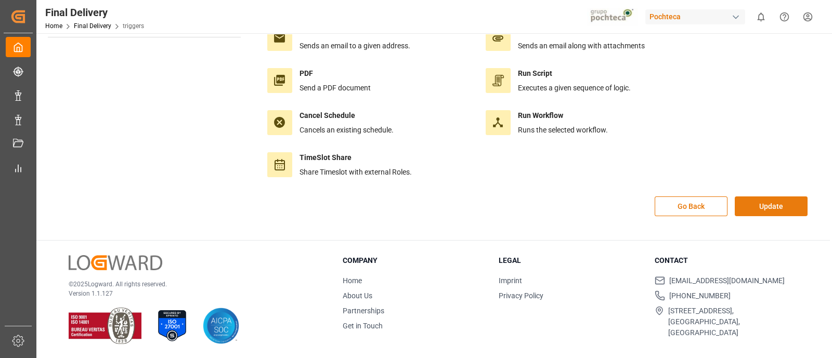
click at [775, 204] on button "Update" at bounding box center [771, 207] width 73 height 20
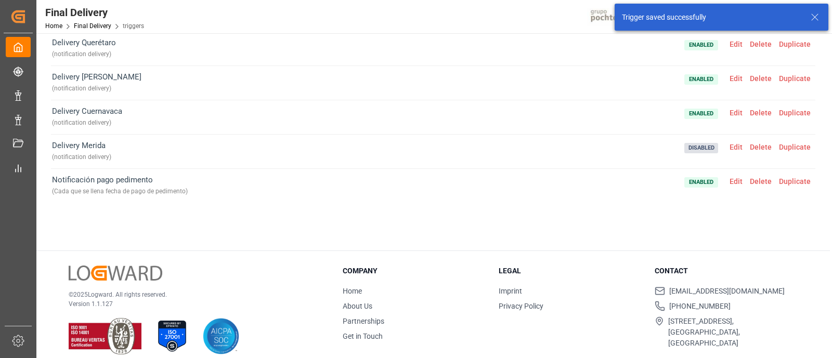
click at [729, 144] on span "Edit" at bounding box center [736, 147] width 20 height 8
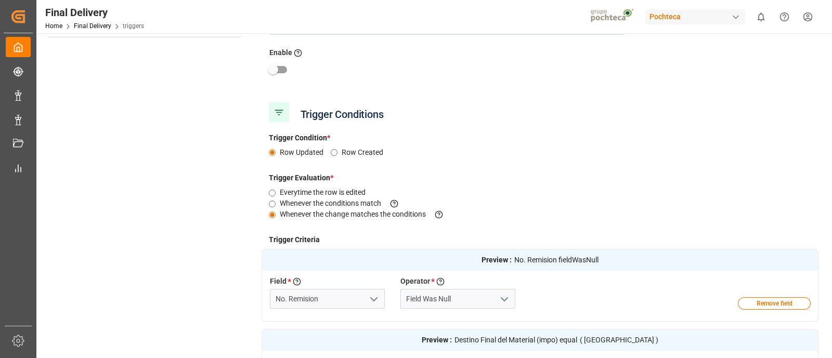
click at [274, 68] on input "checkbox" at bounding box center [272, 70] width 59 height 20
checkbox input "true"
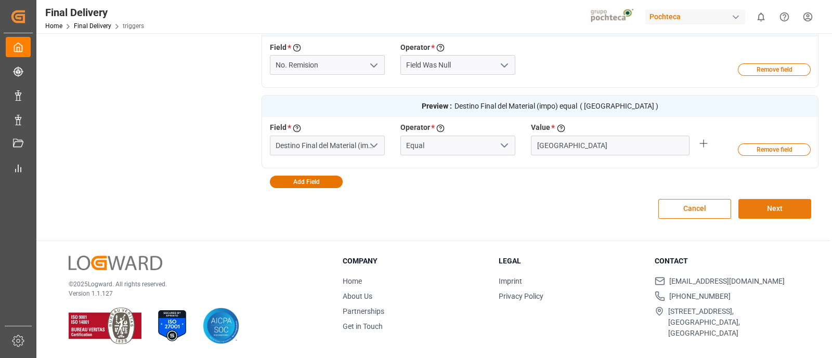
click at [759, 204] on button "Next" at bounding box center [775, 209] width 73 height 20
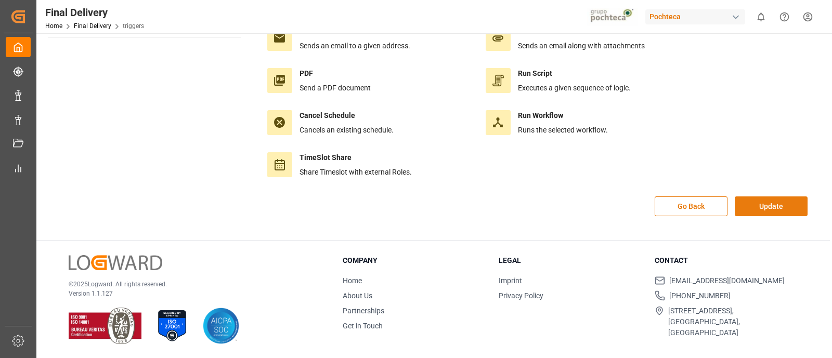
click at [759, 205] on button "Update" at bounding box center [771, 207] width 73 height 20
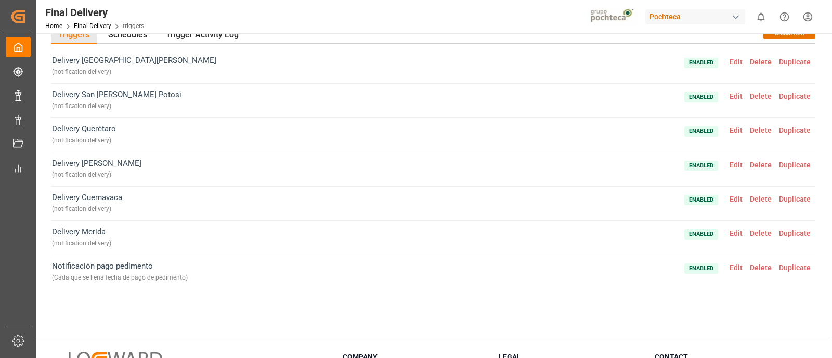
scroll to position [41, 0]
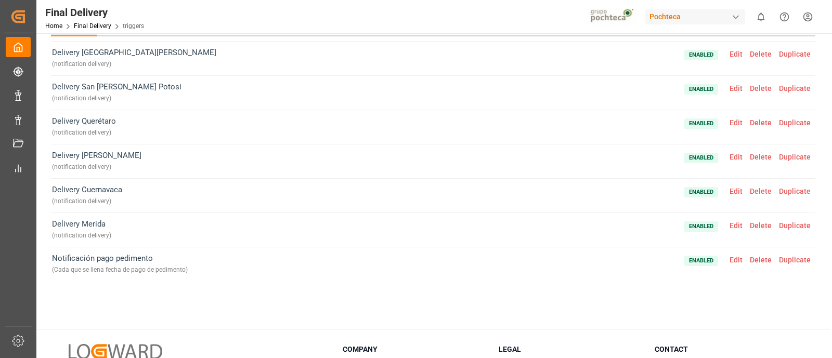
click at [788, 224] on span "Duplicate" at bounding box center [795, 226] width 39 height 8
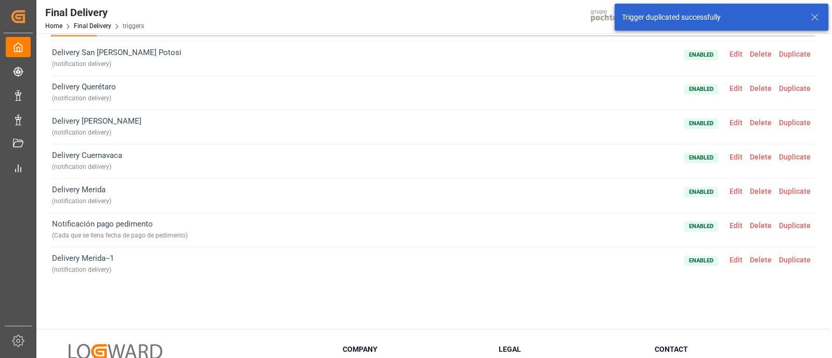
scroll to position [130, 0]
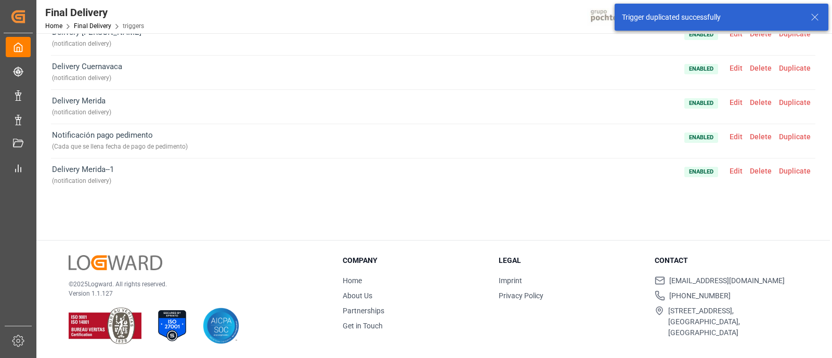
click at [731, 170] on span "Edit" at bounding box center [736, 171] width 20 height 8
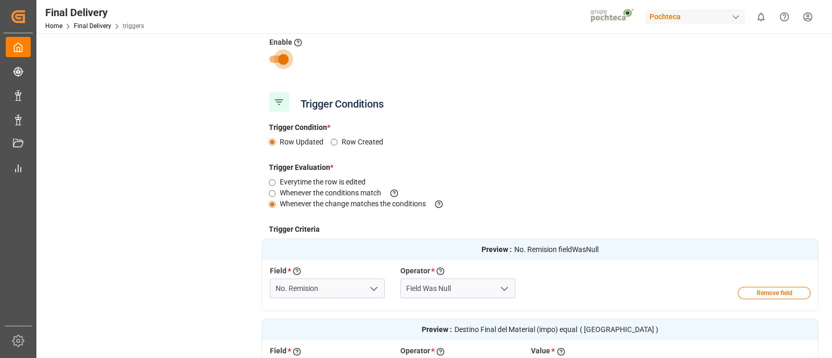
click at [284, 57] on input "checkbox" at bounding box center [283, 59] width 59 height 20
checkbox input "false"
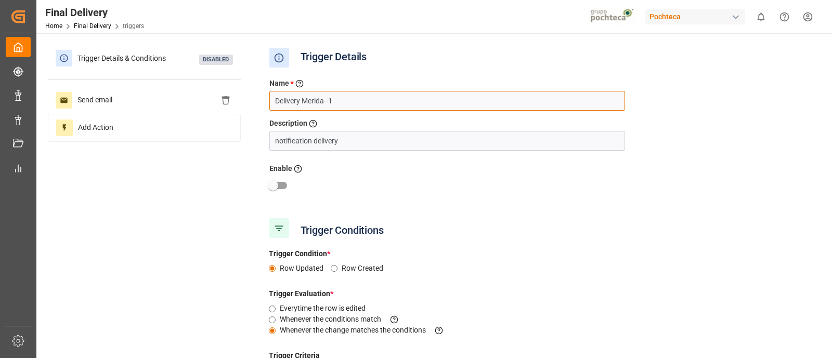
drag, startPoint x: 307, startPoint y: 102, endPoint x: 427, endPoint y: 104, distance: 119.1
click at [427, 104] on input "Delivery Merida--1" at bounding box center [447, 101] width 356 height 20
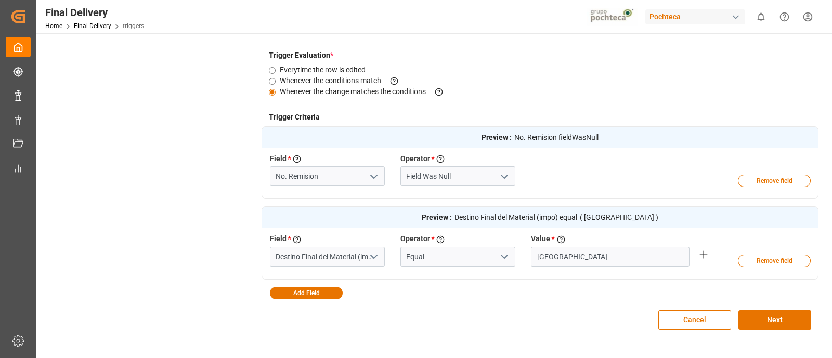
scroll to position [240, 0]
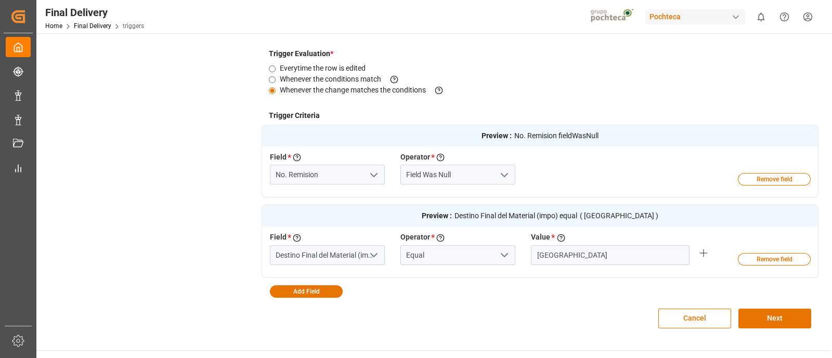
type input "Delivery Minatitlan"
click at [556, 251] on input "Mérida" at bounding box center [610, 256] width 159 height 20
paste input "inatitlán"
type input "Minatitlán"
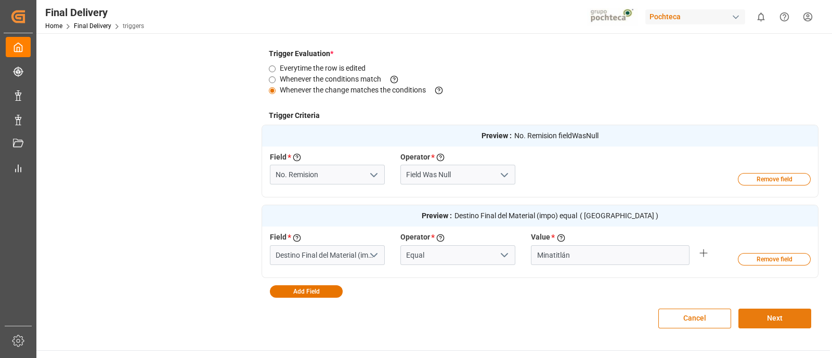
click at [775, 314] on button "Next" at bounding box center [775, 319] width 73 height 20
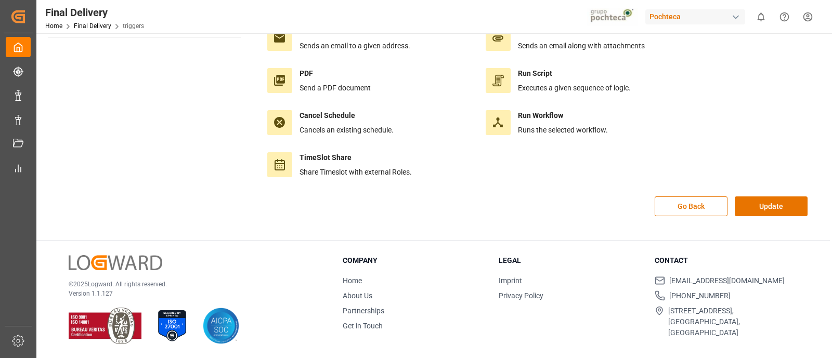
scroll to position [0, 0]
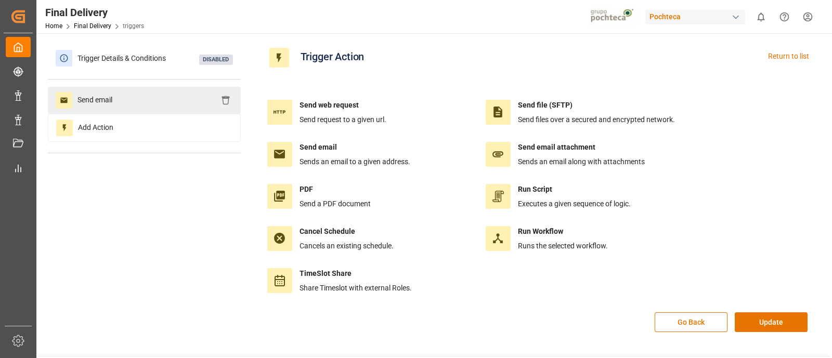
click at [187, 95] on div "Send email" at bounding box center [144, 100] width 193 height 27
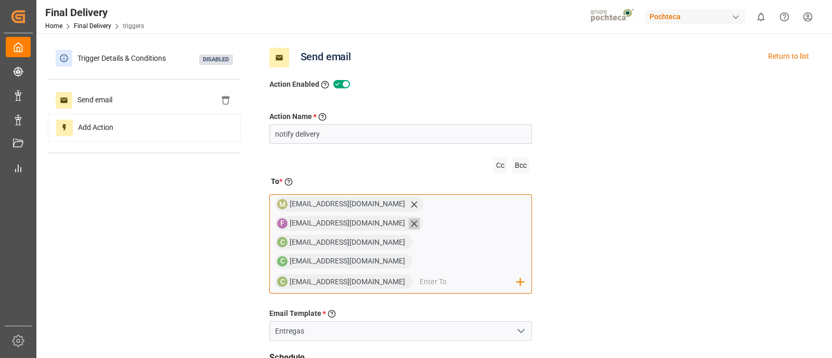
click at [420, 218] on icon at bounding box center [414, 223] width 11 height 11
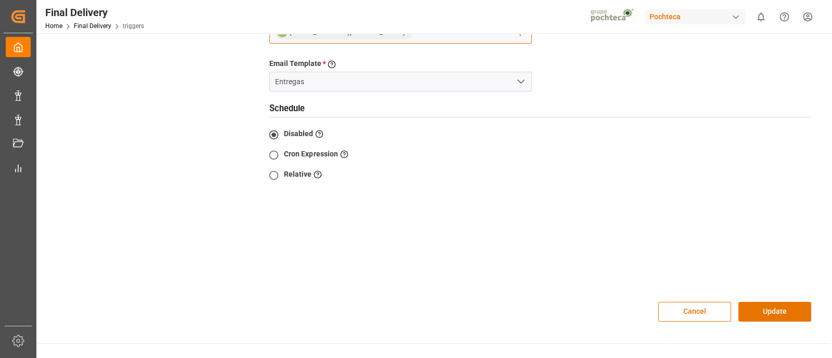
scroll to position [231, 0]
click at [773, 302] on button "Update" at bounding box center [775, 312] width 73 height 20
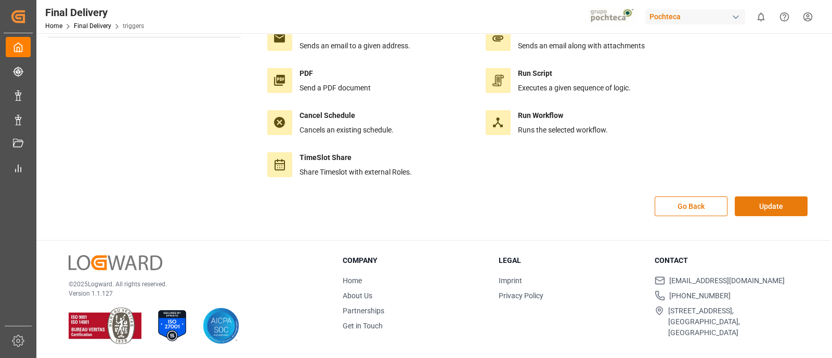
click at [759, 201] on button "Update" at bounding box center [771, 207] width 73 height 20
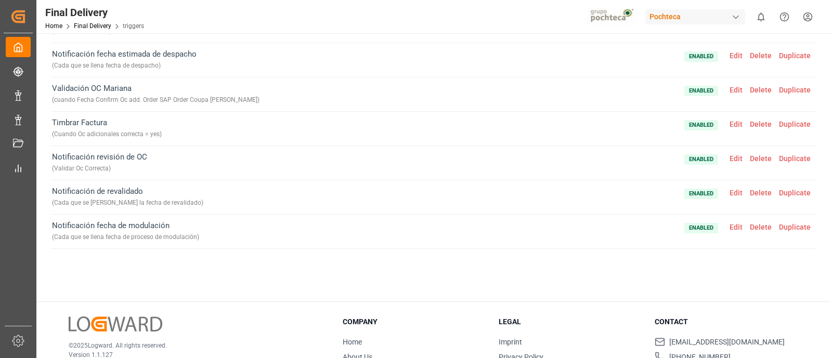
scroll to position [0, 0]
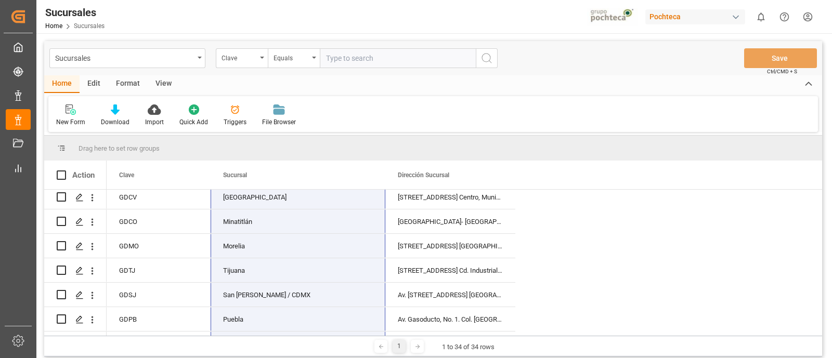
scroll to position [400, 0]
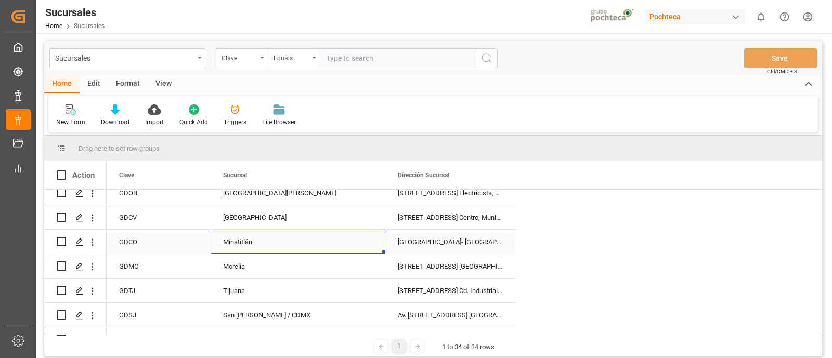
click at [323, 233] on div "Minatitlán" at bounding box center [298, 242] width 175 height 24
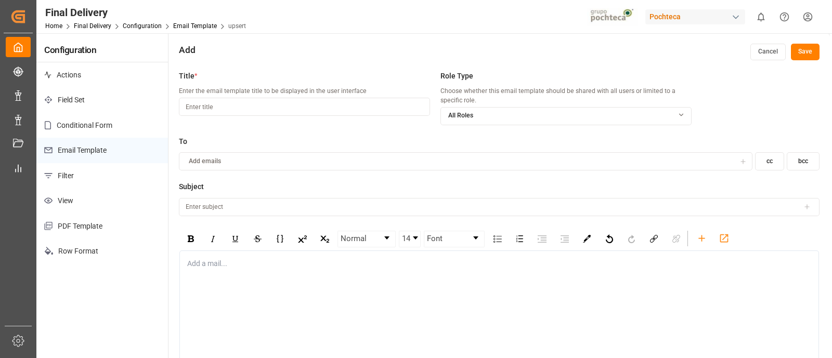
click at [136, 144] on p "Email Template" at bounding box center [102, 150] width 132 height 25
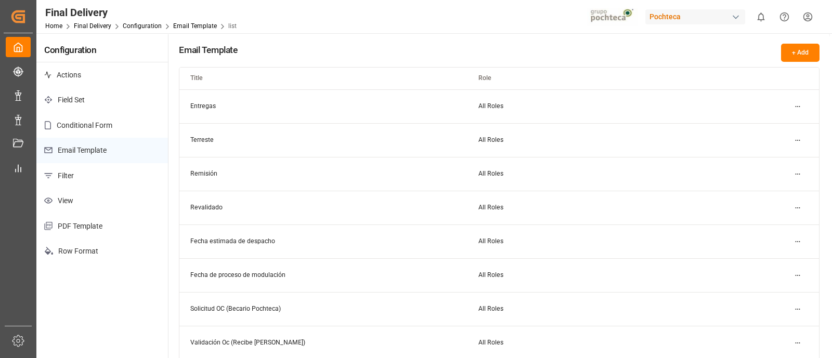
click at [798, 108] on html "Created by potrace 1.15, written by Peter Selinger 2001-2017 Created by potrace…" at bounding box center [416, 179] width 832 height 358
click at [778, 127] on div "Edit" at bounding box center [780, 127] width 54 height 15
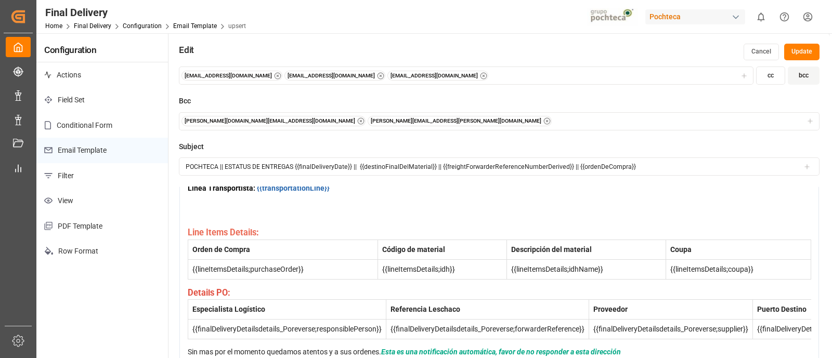
scroll to position [184, 0]
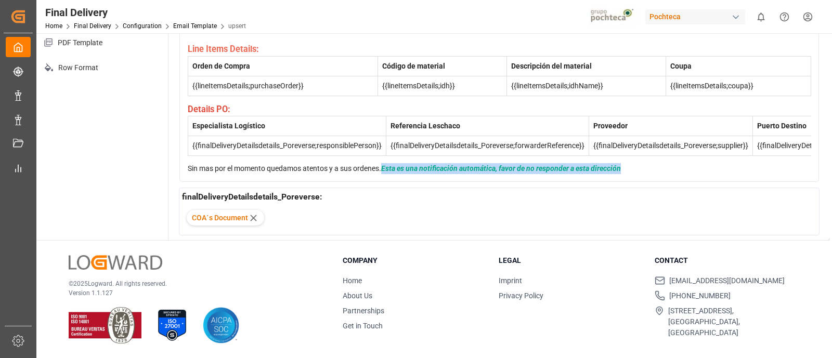
drag, startPoint x: 469, startPoint y: 163, endPoint x: 173, endPoint y: 173, distance: 296.2
click at [173, 173] on div "Title * Enter the email template title to be displayed in the user interface En…" at bounding box center [500, 61] width 662 height 358
copy span "Esta es una notificación automática, favor de no responder a esta dirección"
